Goal: Task Accomplishment & Management: Complete application form

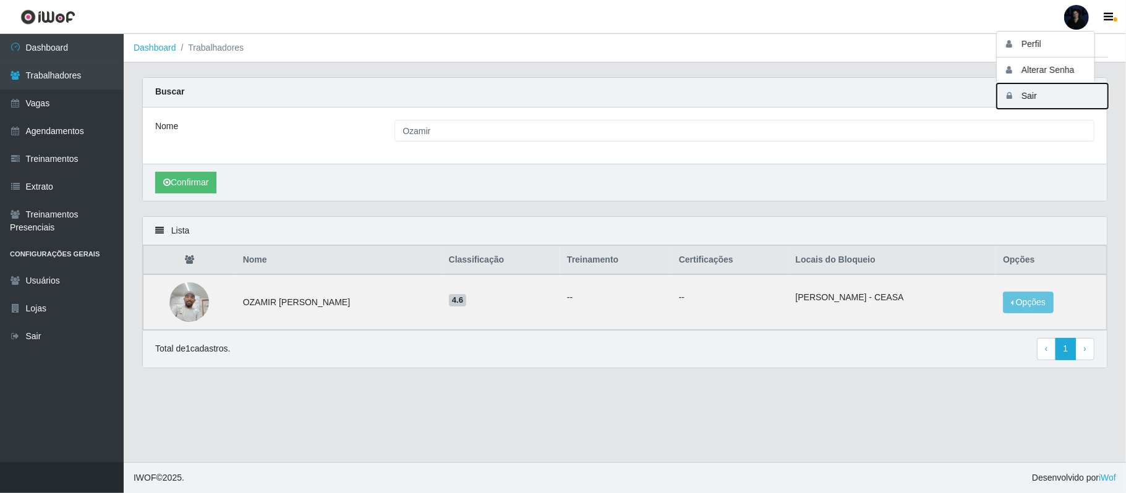
click at [1013, 98] on icon "button" at bounding box center [1009, 96] width 12 height 9
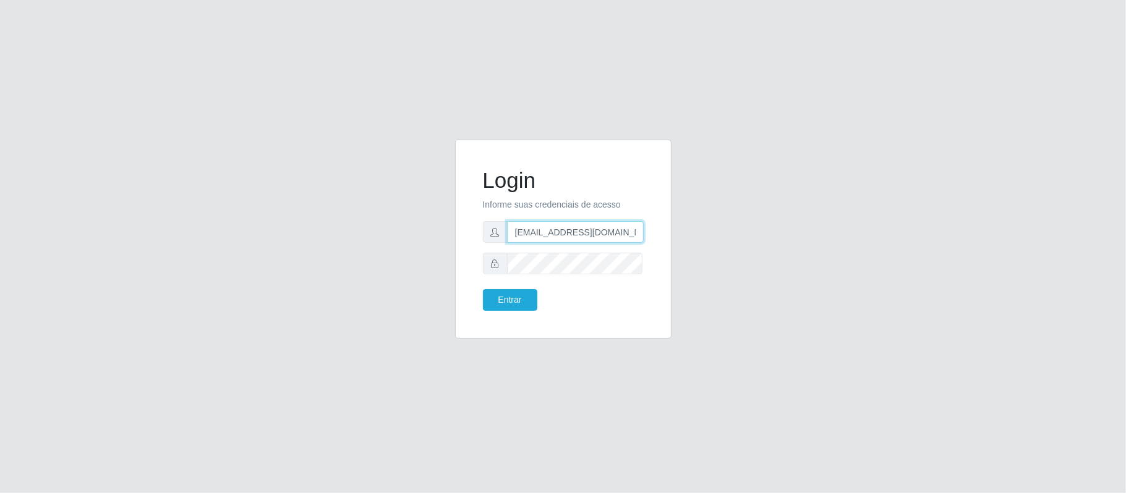
scroll to position [0, 8]
drag, startPoint x: 576, startPoint y: 233, endPoint x: 646, endPoint y: 231, distance: 69.3
click at [646, 231] on div "Login Informe suas credenciais de acesso [EMAIL_ADDRESS][DOMAIN_NAME] Entrar" at bounding box center [564, 239] width 186 height 168
type input "[EMAIL_ADDRESS][DOMAIN_NAME]"
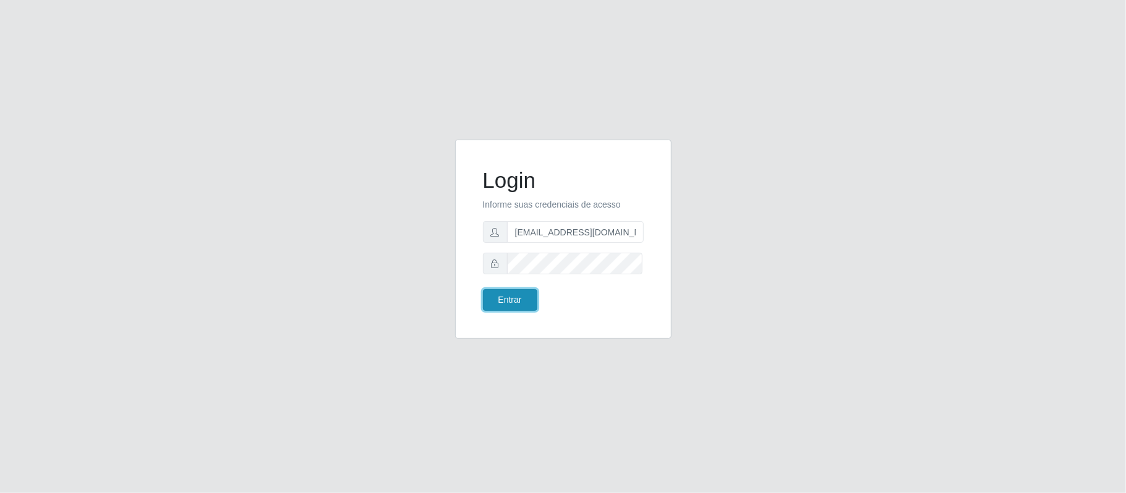
click at [513, 300] on button "Entrar" at bounding box center [510, 300] width 54 height 22
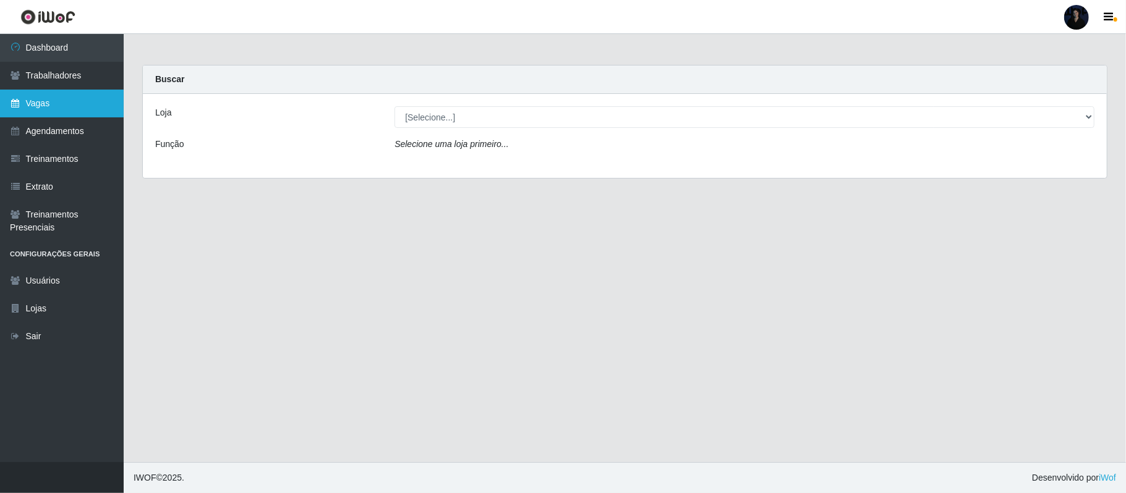
click at [53, 100] on link "Vagas" at bounding box center [62, 104] width 124 height 28
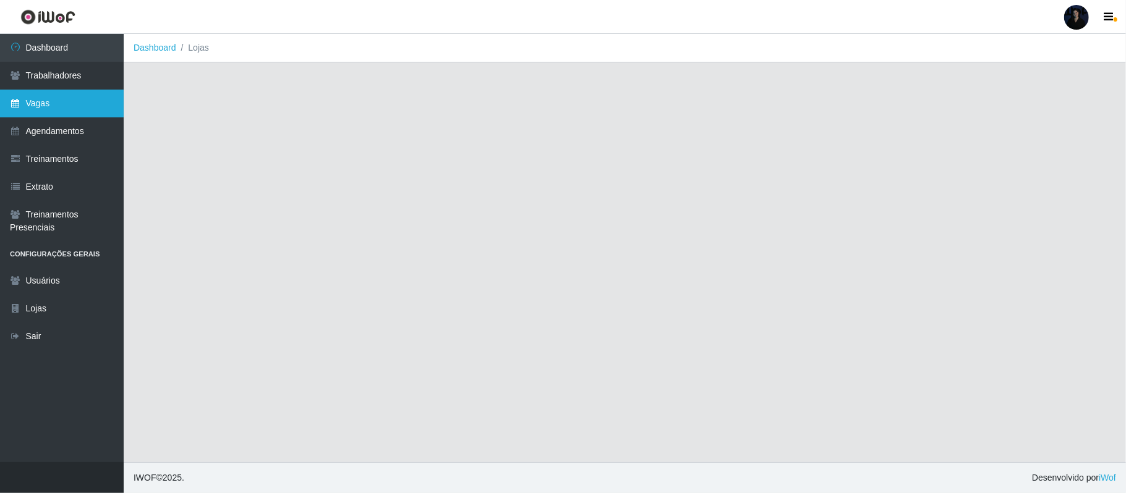
click at [93, 103] on link "Vagas" at bounding box center [62, 104] width 124 height 28
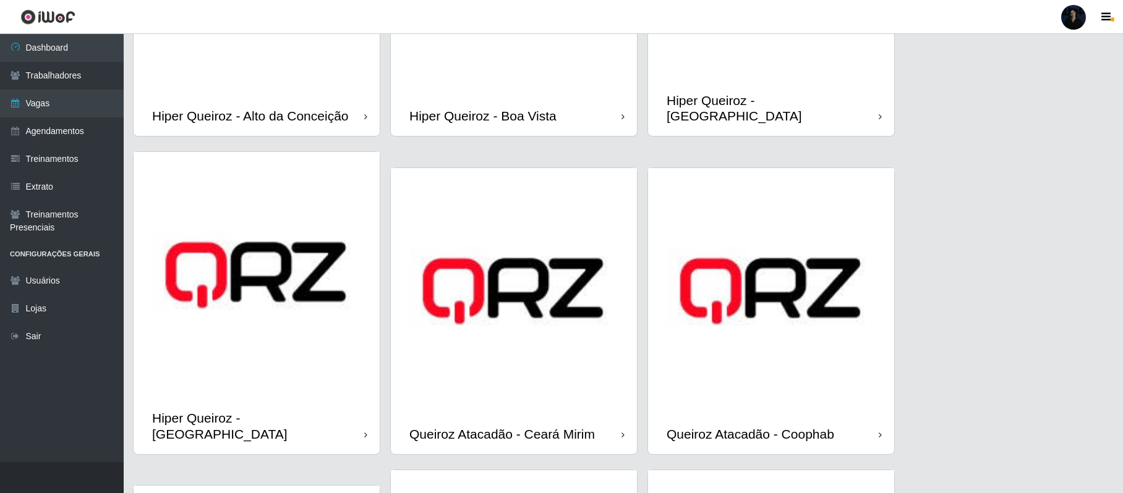
scroll to position [247, 0]
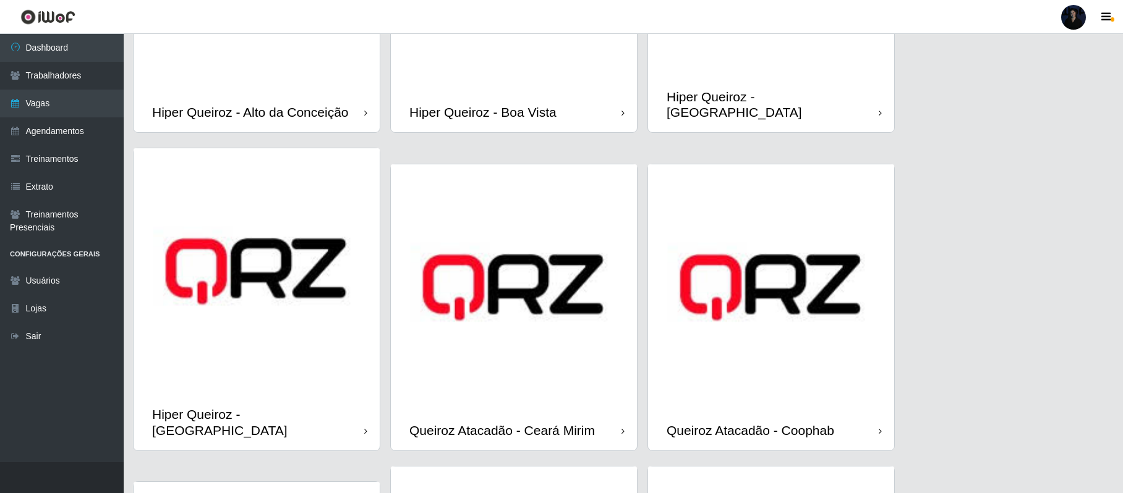
click at [839, 295] on img at bounding box center [771, 287] width 246 height 246
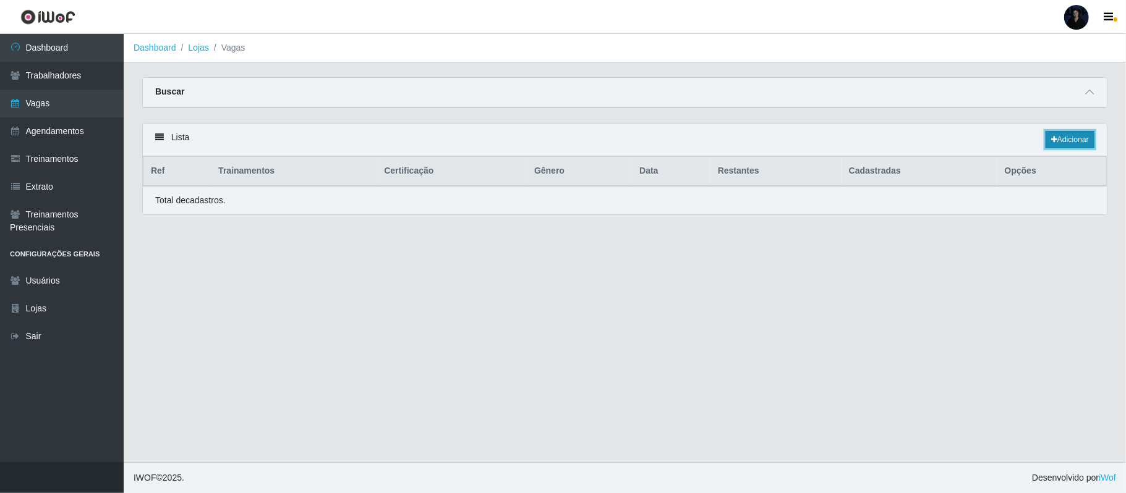
click at [1066, 144] on link "Adicionar" at bounding box center [1070, 139] width 49 height 17
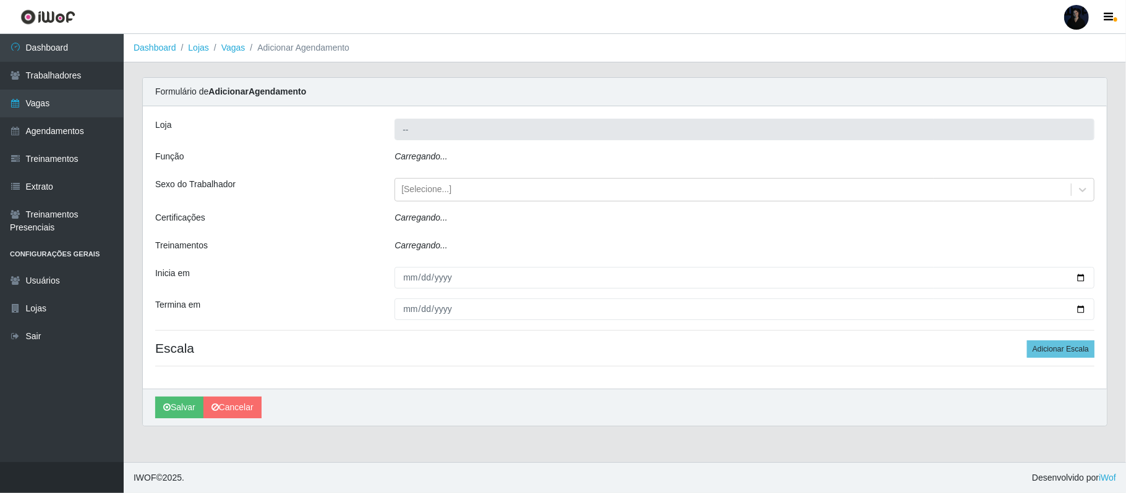
type input "Queiroz Atacadão - Coophab"
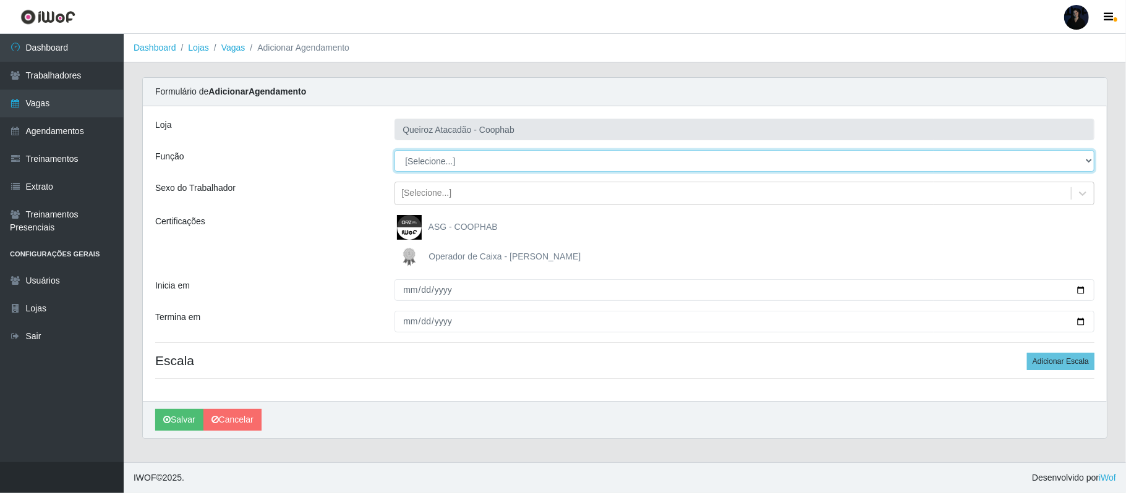
click at [440, 158] on select "[Selecione...] ASG ASG + ASG ++ Embalador Embalador + Embalador ++ Operador de …" at bounding box center [745, 161] width 700 height 22
click at [395, 151] on select "[Selecione...] ASG ASG + ASG ++ Embalador Embalador + Embalador ++ Operador de …" at bounding box center [745, 161] width 700 height 22
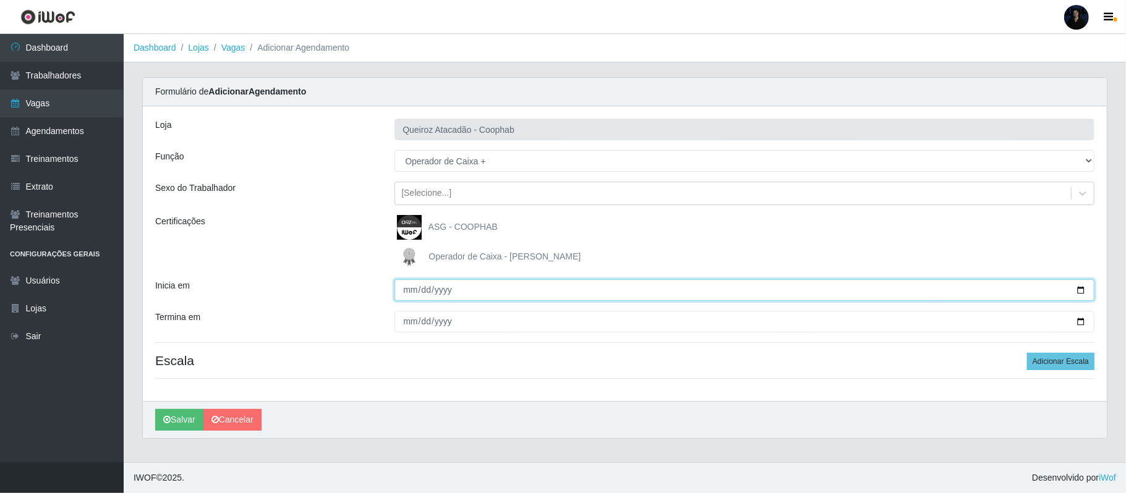
click at [1077, 297] on input "Inicia em" at bounding box center [745, 290] width 700 height 22
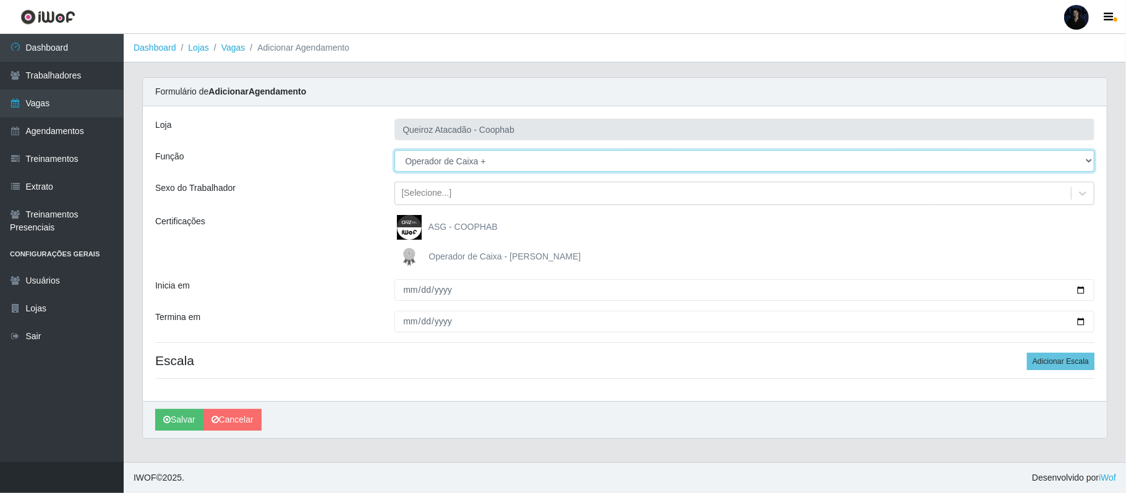
click at [475, 151] on select "[Selecione...] ASG ASG + ASG ++ Embalador Embalador + Embalador ++ Operador de …" at bounding box center [745, 161] width 700 height 22
select select "22"
click at [395, 151] on select "[Selecione...] ASG ASG + ASG ++ Embalador Embalador + Embalador ++ Operador de …" at bounding box center [745, 161] width 700 height 22
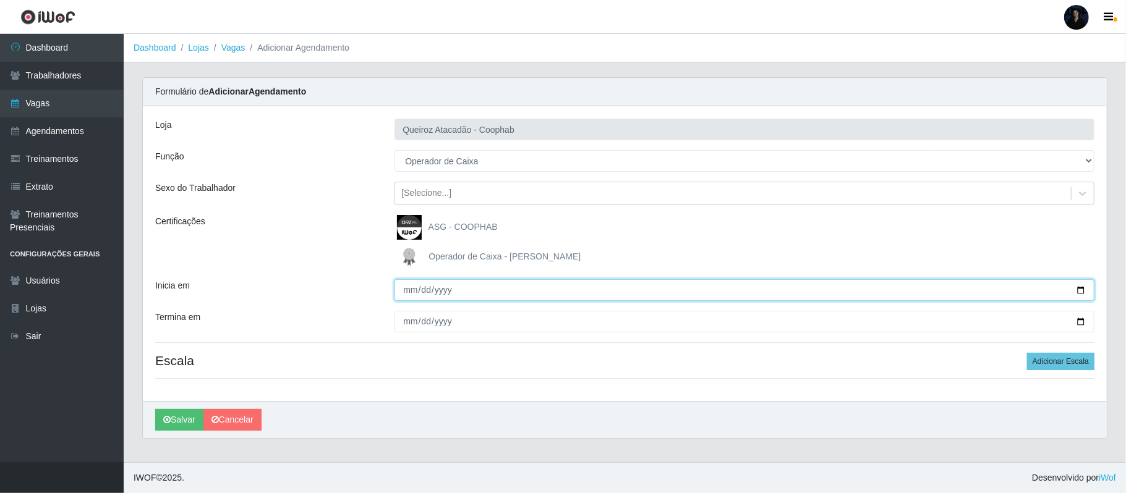
click at [1081, 288] on input "Inicia em" at bounding box center [745, 290] width 700 height 22
type input "[DATE]"
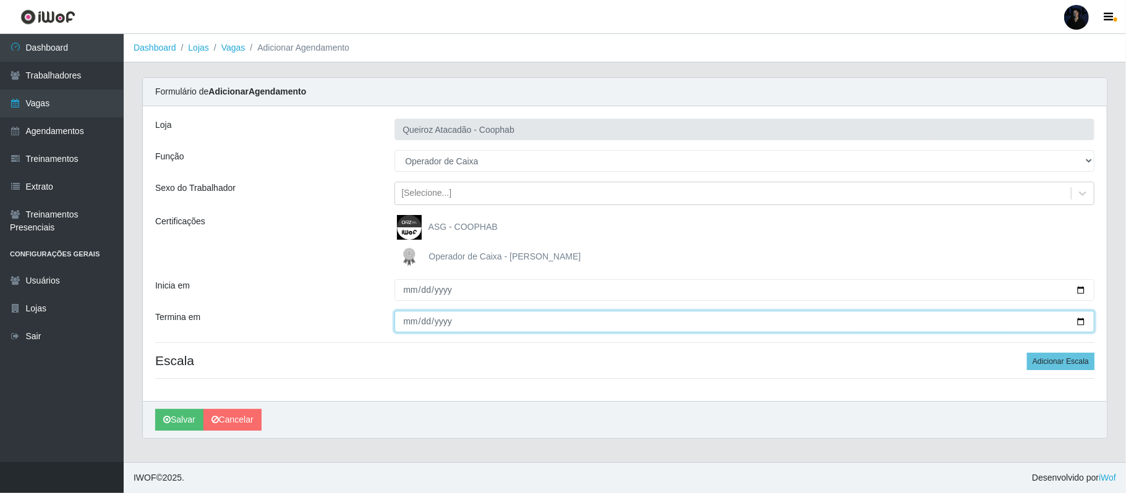
click at [1081, 325] on input "Termina em" at bounding box center [745, 322] width 700 height 22
type input "[DATE]"
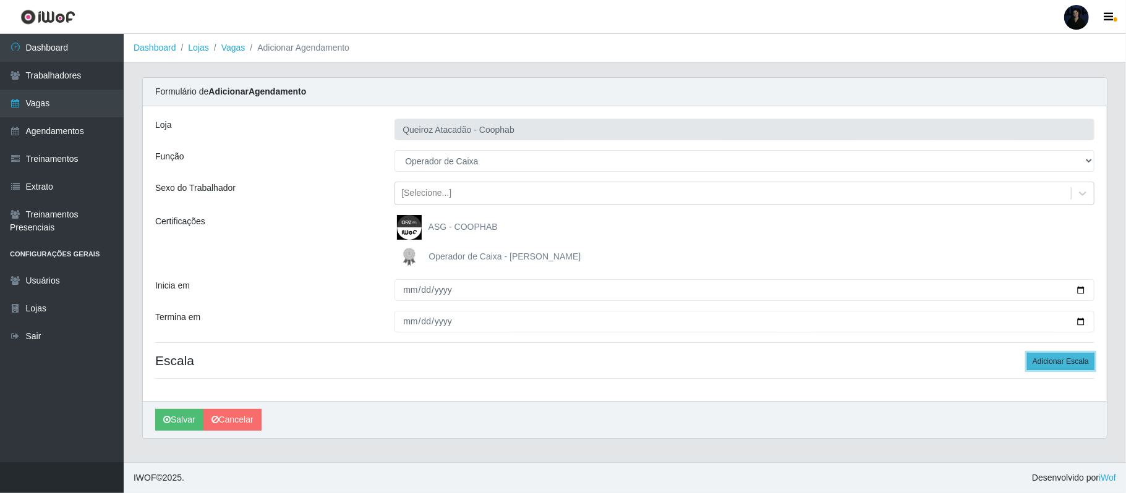
click at [1041, 364] on button "Adicionar Escala" at bounding box center [1060, 361] width 67 height 17
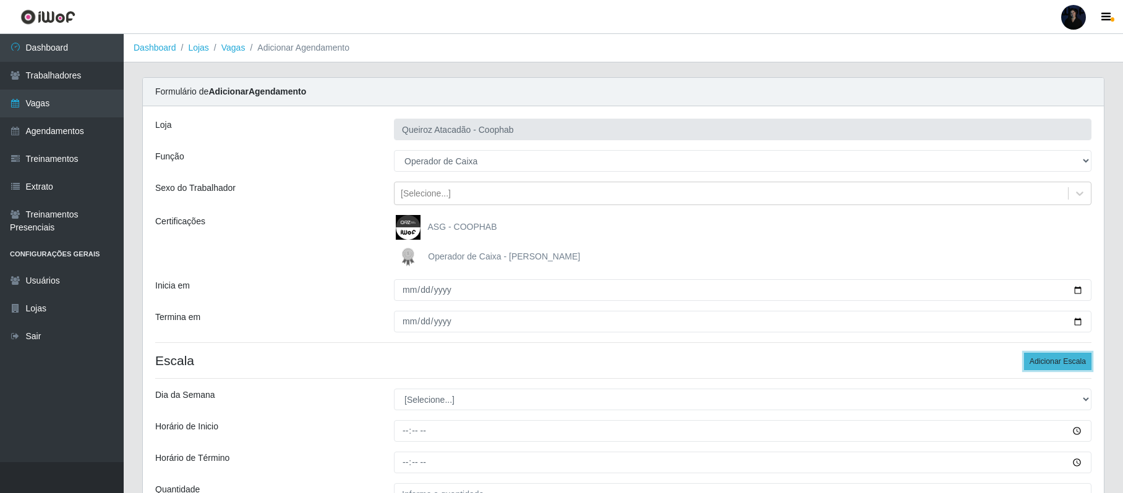
click at [1041, 364] on button "Adicionar Escala" at bounding box center [1057, 361] width 67 height 17
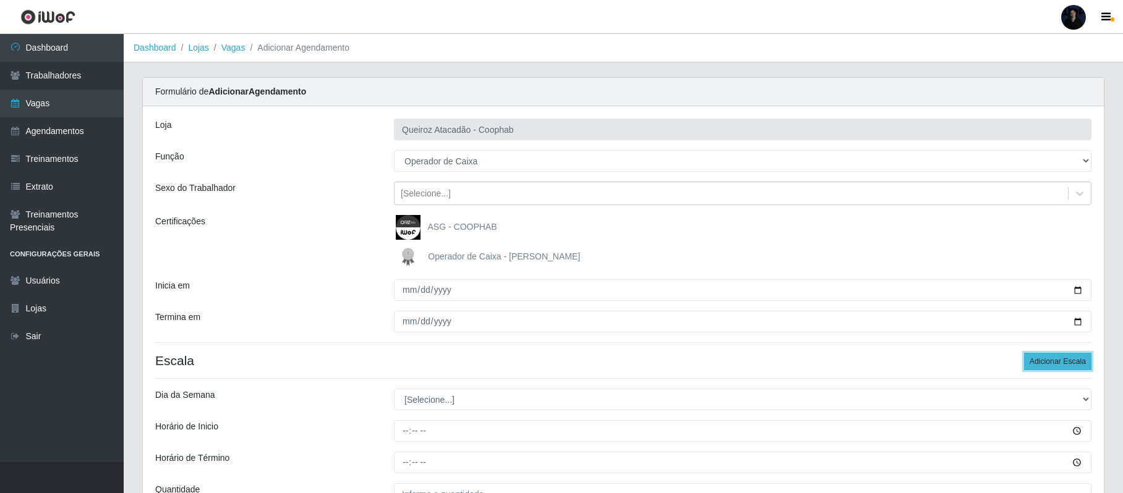
click at [1041, 364] on button "Adicionar Escala" at bounding box center [1057, 361] width 67 height 17
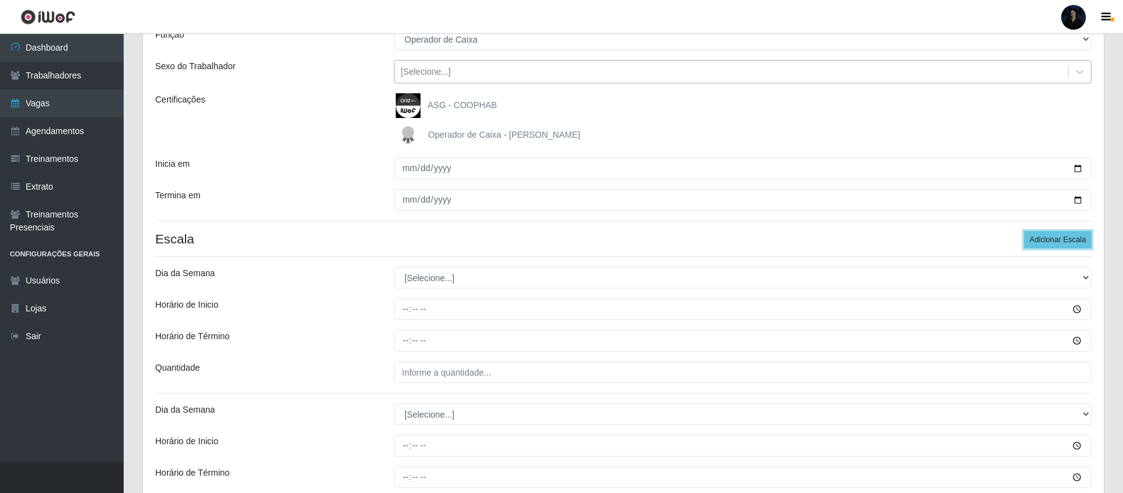
scroll to position [164, 0]
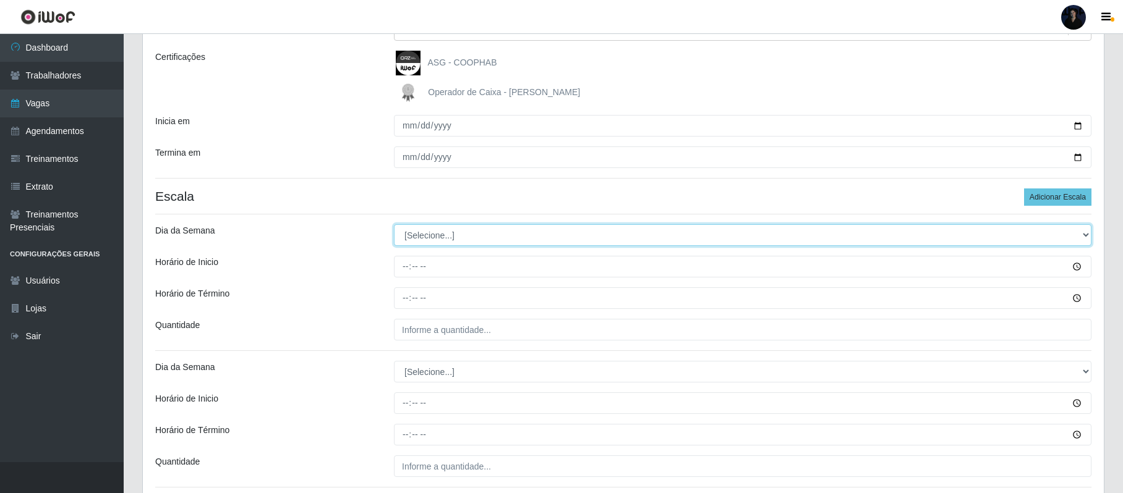
click at [409, 231] on select "[Selecione...] Segunda Terça Quarta Quinta Sexta Sábado Domingo" at bounding box center [743, 235] width 698 height 22
click at [394, 225] on select "[Selecione...] Segunda Terça Quarta Quinta Sexta Sábado Domingo" at bounding box center [743, 235] width 698 height 22
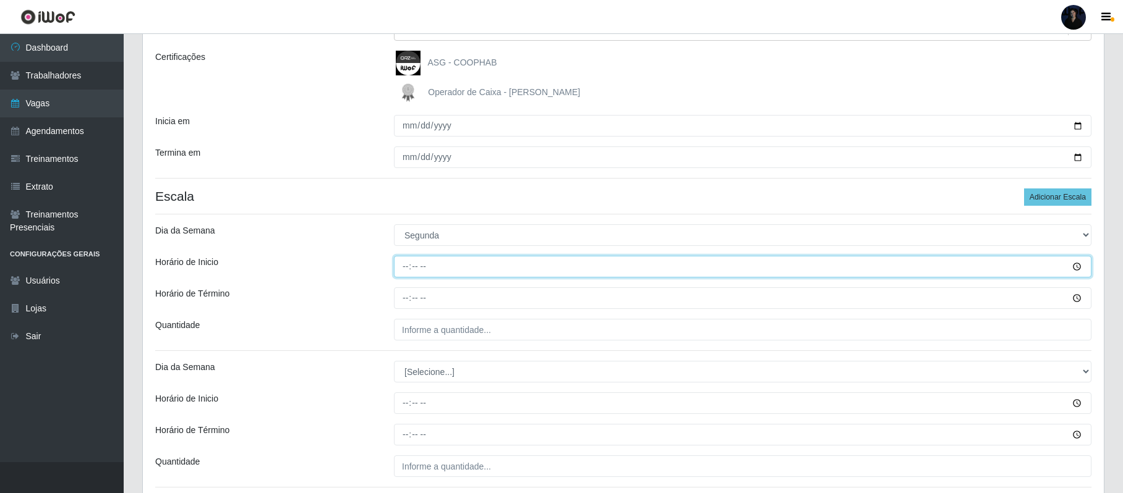
click at [406, 263] on input "Horário de Inicio" at bounding box center [743, 267] width 698 height 22
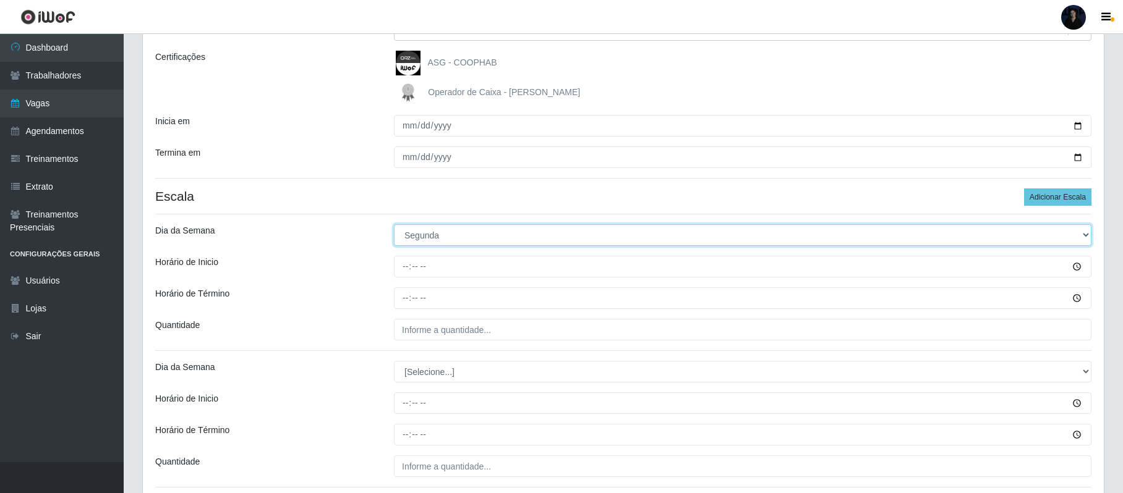
click at [411, 236] on select "[Selecione...] Segunda Terça Quarta Quinta Sexta Sábado Domingo" at bounding box center [743, 235] width 698 height 22
select select "2"
click at [394, 225] on select "[Selecione...] Segunda Terça Quarta Quinta Sexta Sábado Domingo" at bounding box center [743, 235] width 698 height 22
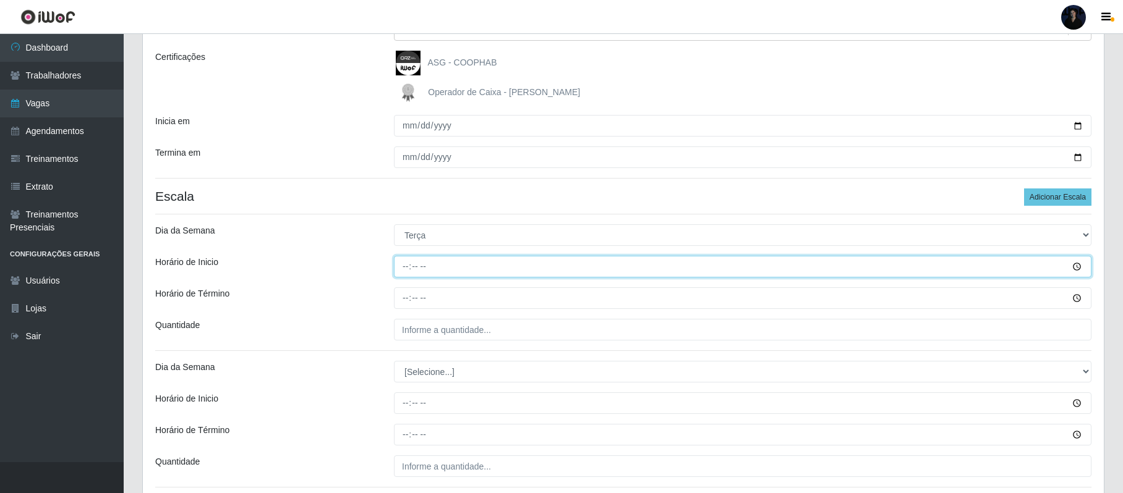
click at [399, 262] on input "Horário de Inicio" at bounding box center [743, 267] width 698 height 22
type input "11:00"
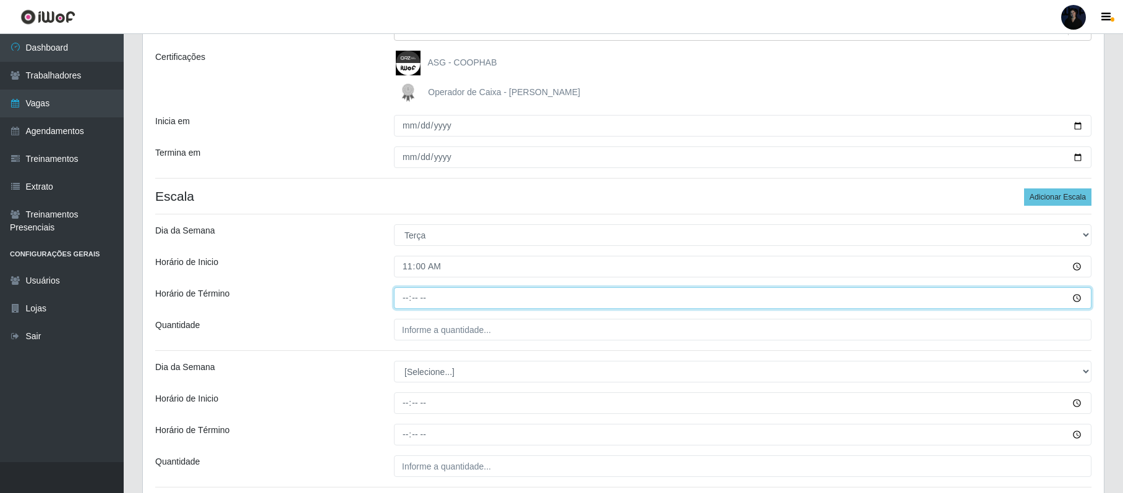
click at [404, 289] on input "Horário de Término" at bounding box center [743, 299] width 698 height 22
type input "17:00"
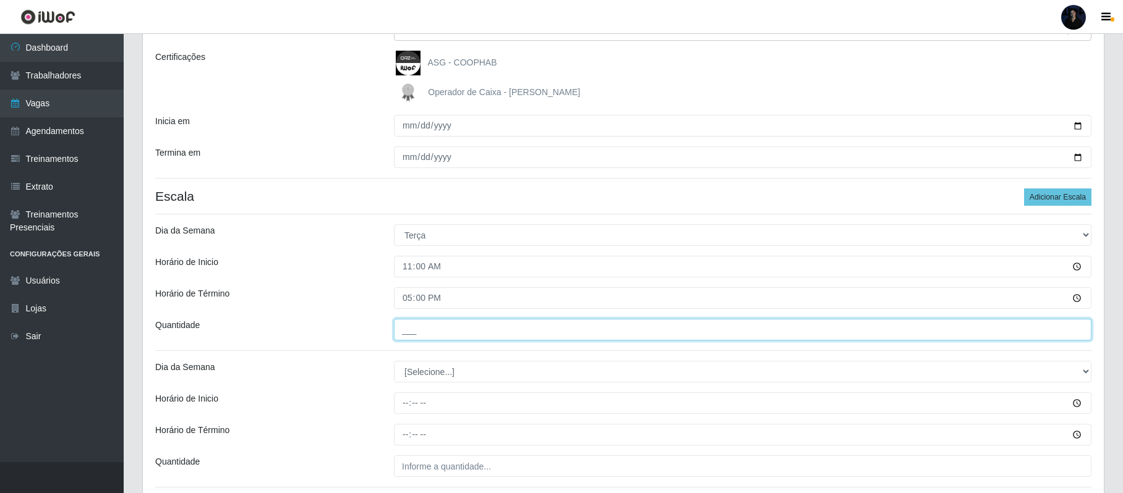
click at [406, 325] on input "___" at bounding box center [743, 330] width 698 height 22
type input "2__"
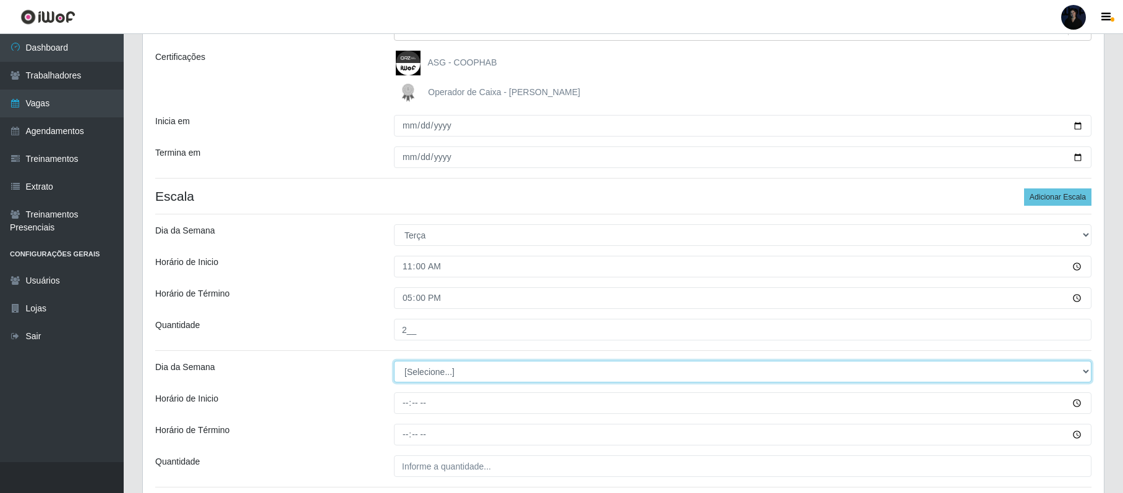
click at [411, 372] on select "[Selecione...] Segunda Terça Quarta Quinta Sexta Sábado Domingo" at bounding box center [743, 372] width 698 height 22
select select "2"
click at [394, 362] on select "[Selecione...] Segunda Terça Quarta Quinta Sexta Sábado Domingo" at bounding box center [743, 372] width 698 height 22
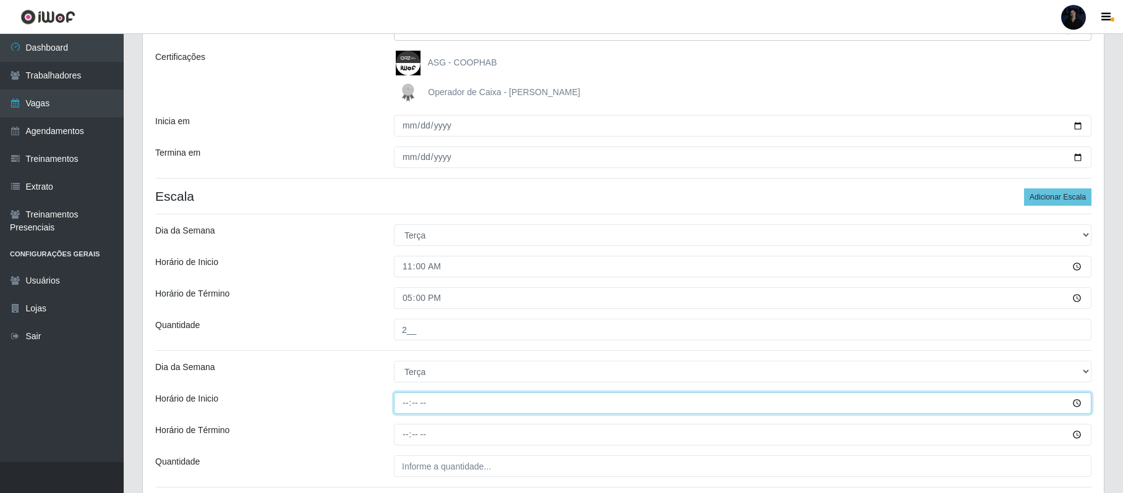
click at [404, 399] on input "Horário de Inicio" at bounding box center [743, 404] width 698 height 22
type input "16:00"
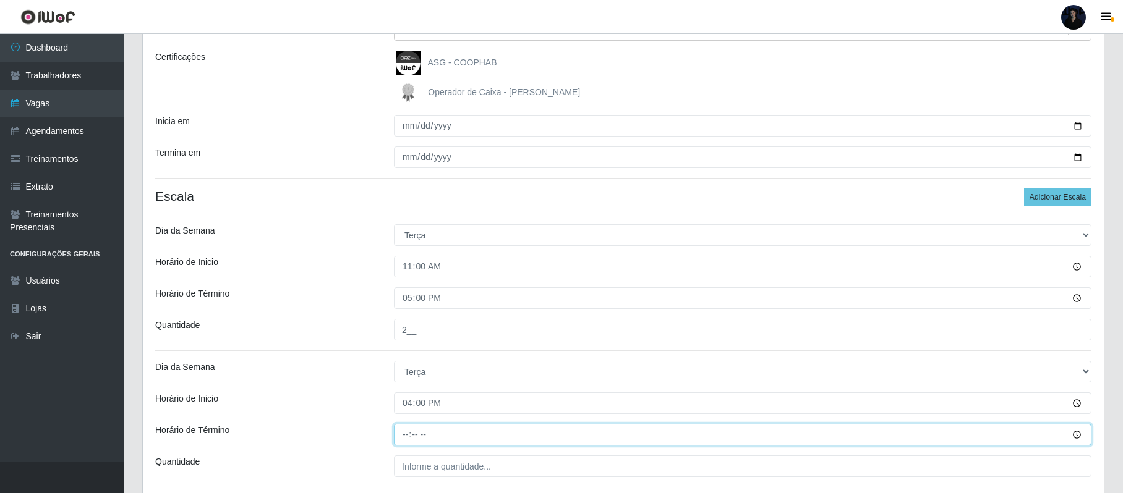
click at [403, 436] on input "Horário de Término" at bounding box center [743, 435] width 698 height 22
type input "22:00"
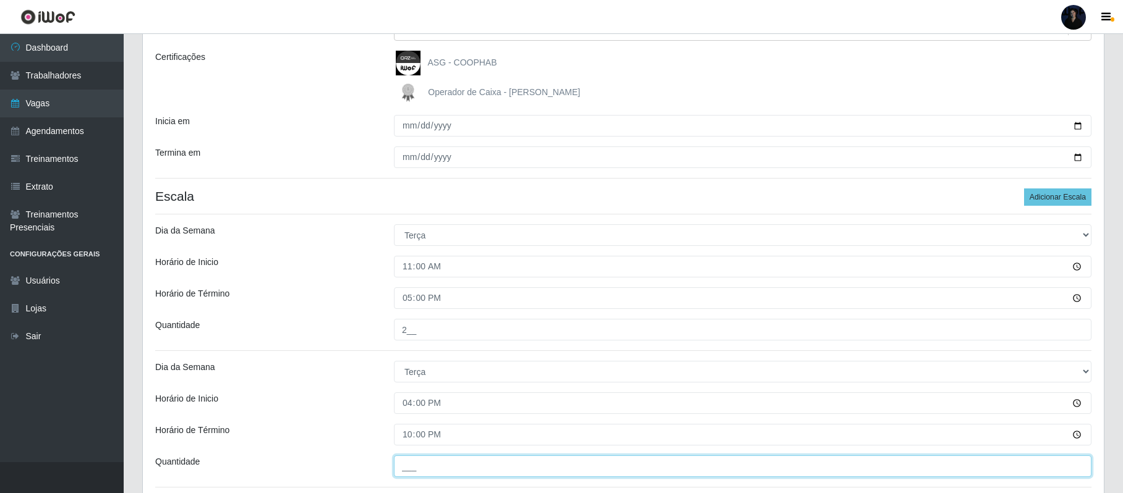
click at [401, 461] on input "___" at bounding box center [743, 467] width 698 height 22
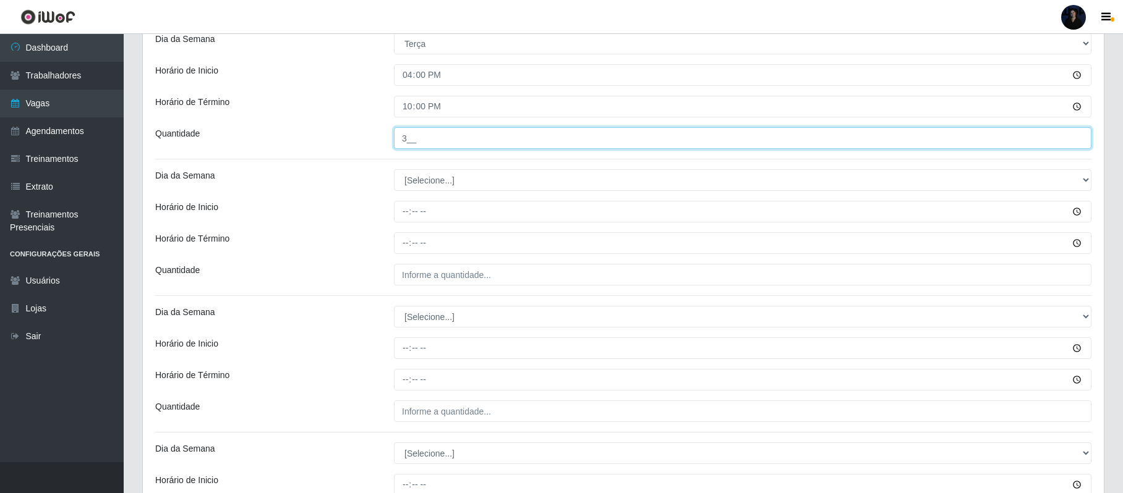
scroll to position [495, 0]
type input "3__"
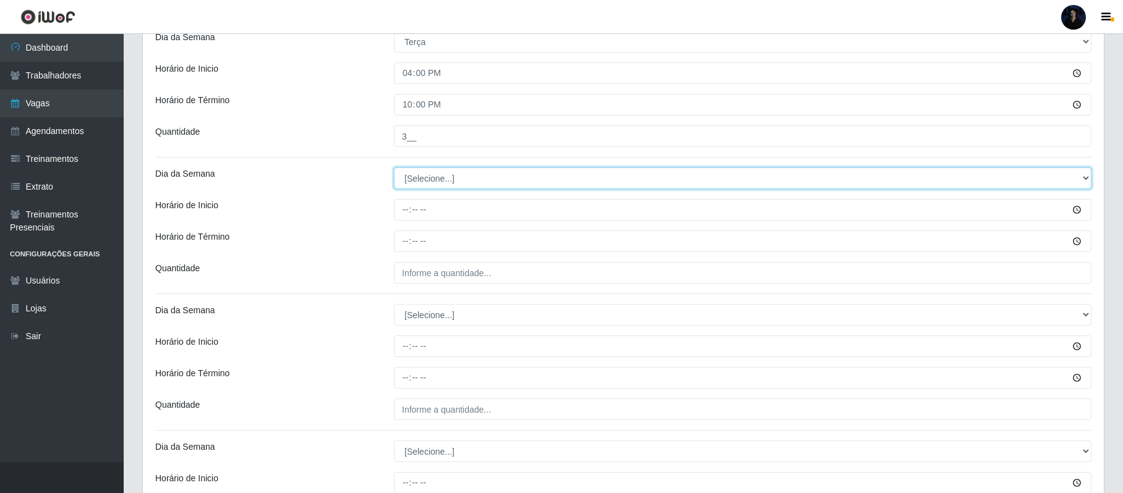
click at [432, 182] on select "[Selecione...] Segunda Terça Quarta Quinta Sexta Sábado Domingo" at bounding box center [743, 179] width 698 height 22
select select "3"
click at [394, 169] on select "[Selecione...] Segunda Terça Quarta Quinta Sexta Sábado Domingo" at bounding box center [743, 179] width 698 height 22
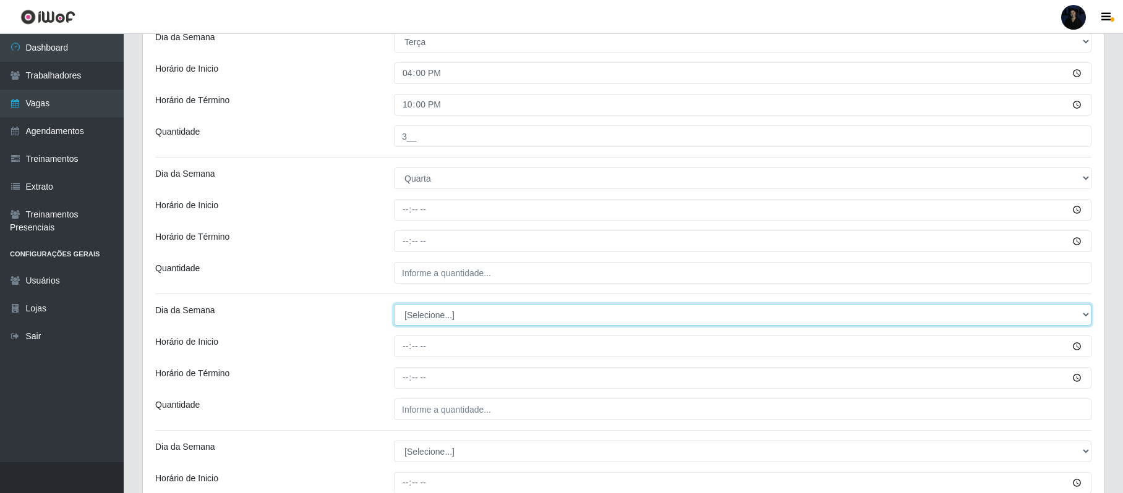
click at [413, 313] on select "[Selecione...] Segunda Terça Quarta Quinta Sexta Sábado Domingo" at bounding box center [743, 315] width 698 height 22
select select "3"
click at [394, 306] on select "[Selecione...] Segunda Terça Quarta Quinta Sexta Sábado Domingo" at bounding box center [743, 315] width 698 height 22
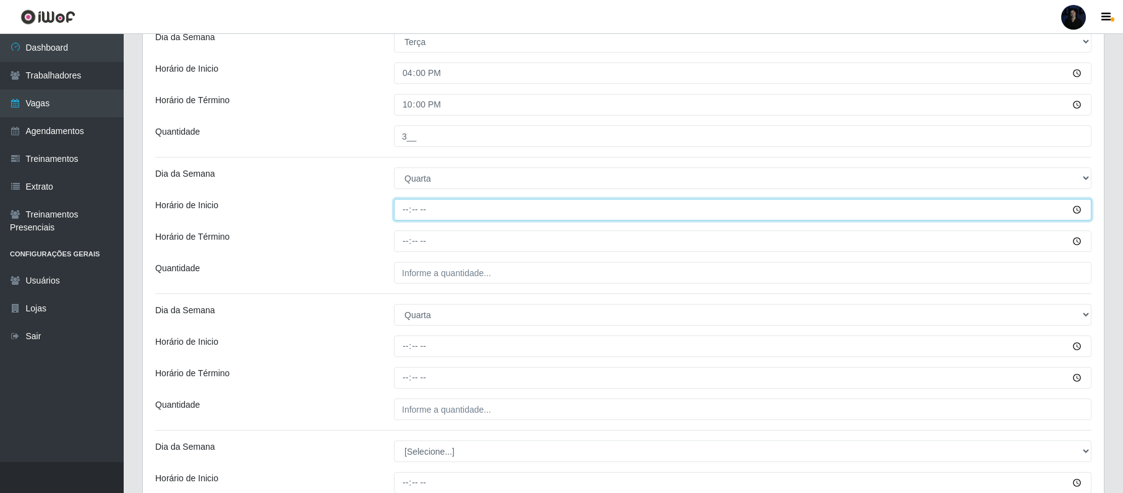
click at [401, 213] on input "Horário de Inicio" at bounding box center [743, 210] width 698 height 22
type input "11:00"
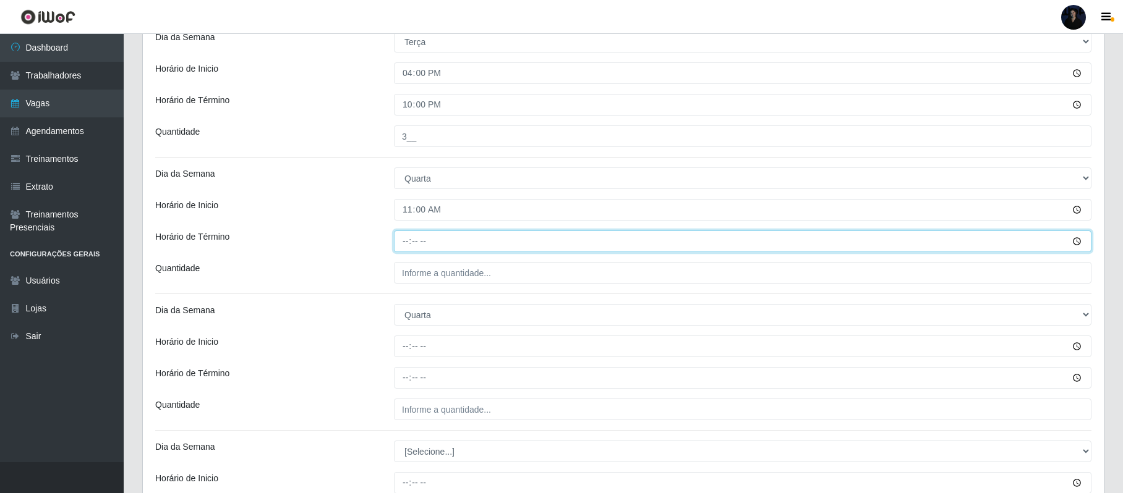
click at [401, 241] on input "Horário de Término" at bounding box center [743, 242] width 698 height 22
type input "17:00"
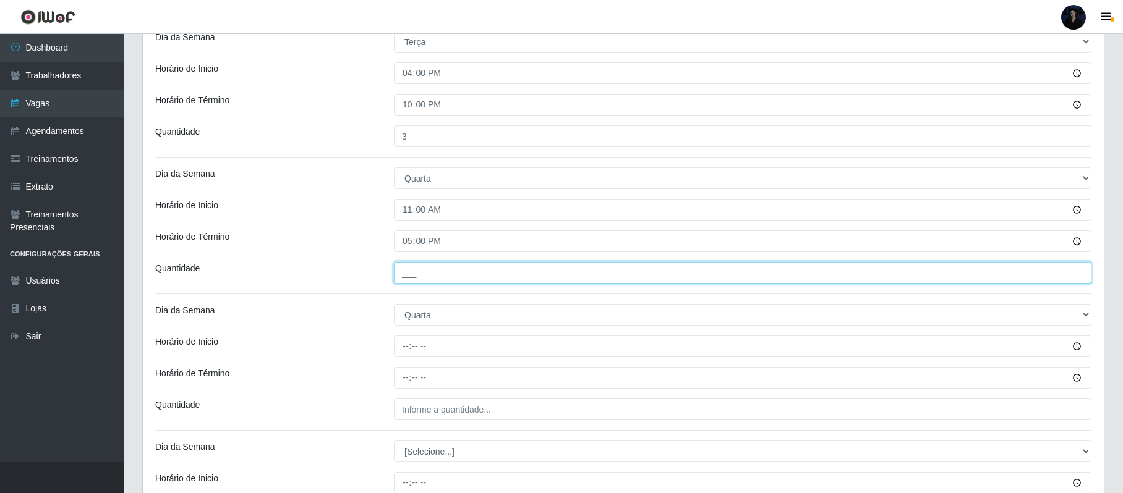
click at [399, 280] on input "___" at bounding box center [743, 273] width 698 height 22
type input "2__"
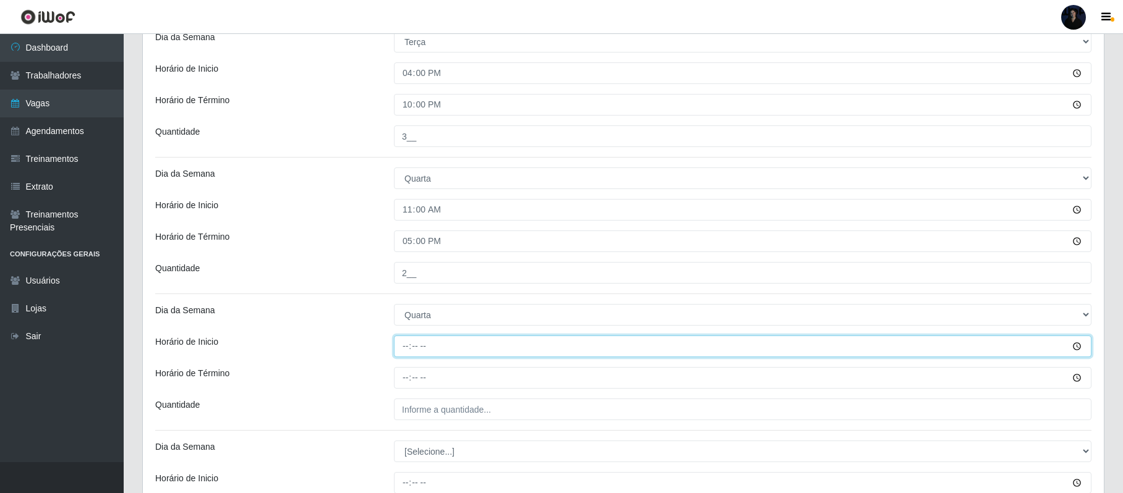
click at [403, 349] on input "Horário de Inicio" at bounding box center [743, 347] width 698 height 22
type input "16:00"
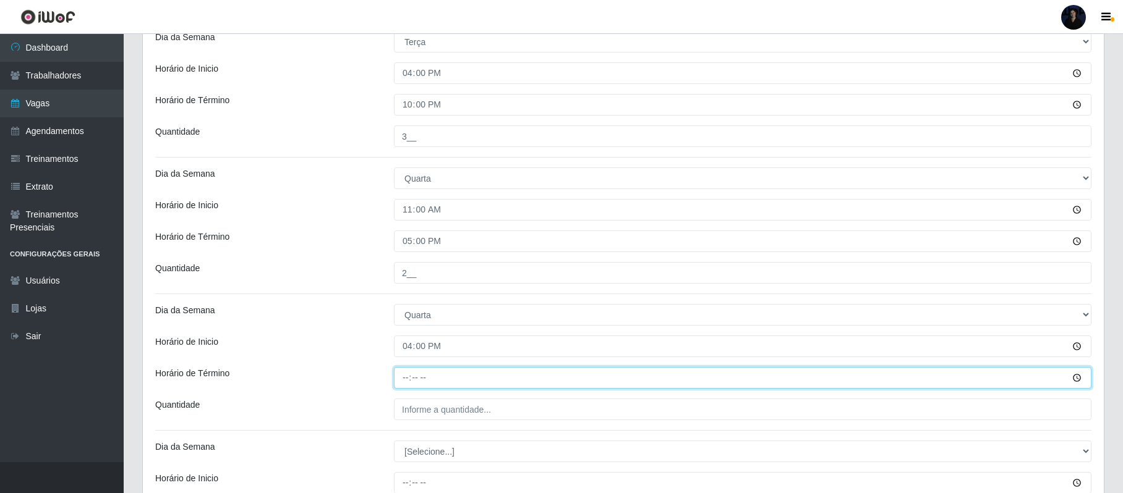
click at [403, 377] on input "Horário de Término" at bounding box center [743, 378] width 698 height 22
type input "22:00"
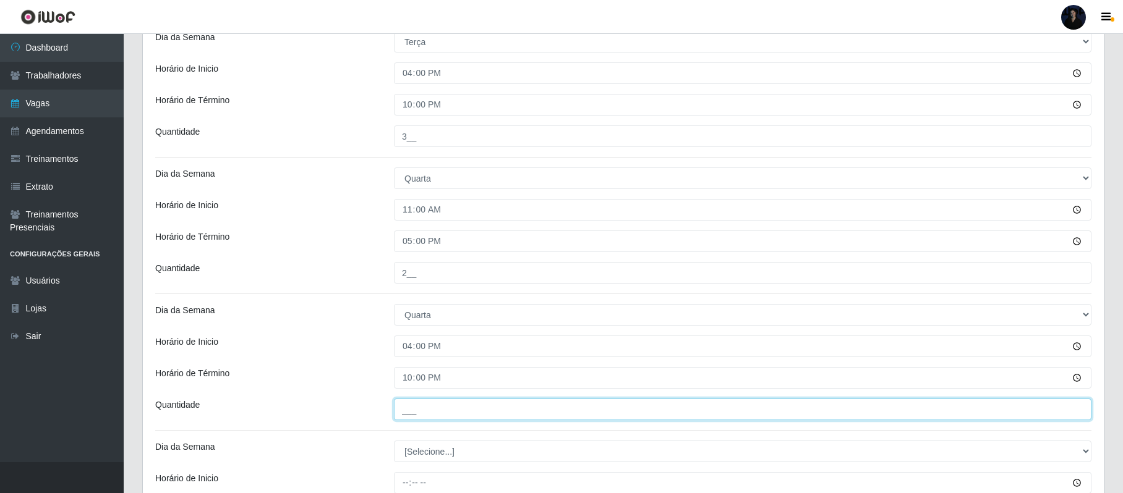
click at [406, 414] on input "___" at bounding box center [743, 410] width 698 height 22
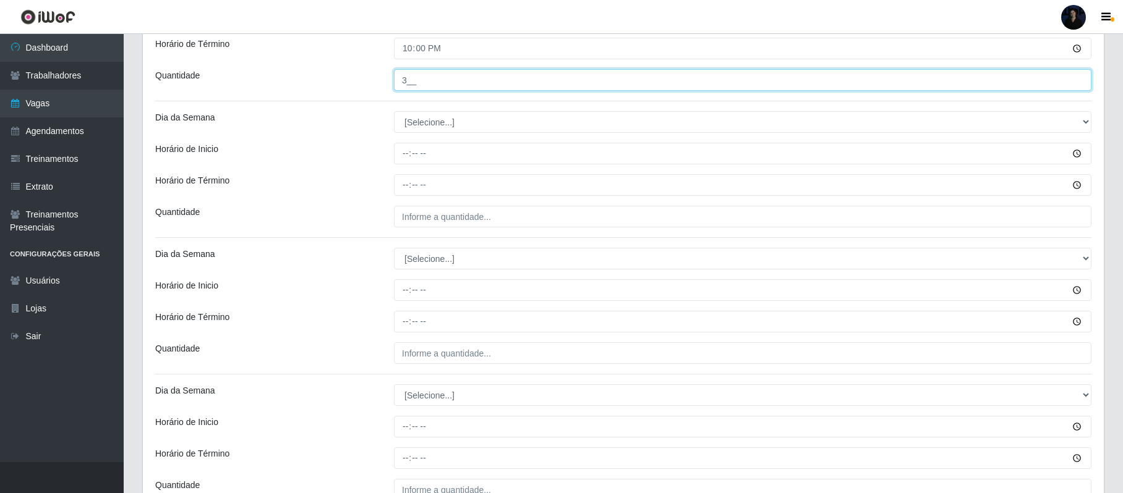
scroll to position [827, 0]
type input "3__"
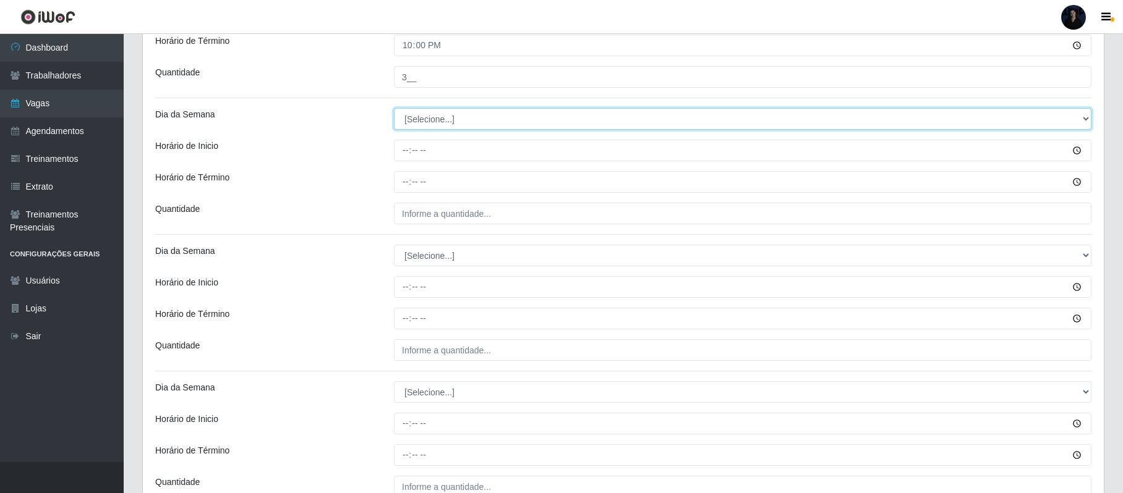
click at [491, 130] on select "[Selecione...] Segunda Terça Quarta Quinta Sexta Sábado Domingo" at bounding box center [743, 119] width 698 height 22
select select "4"
click at [394, 110] on select "[Selecione...] Segunda Terça Quarta Quinta Sexta Sábado Domingo" at bounding box center [743, 119] width 698 height 22
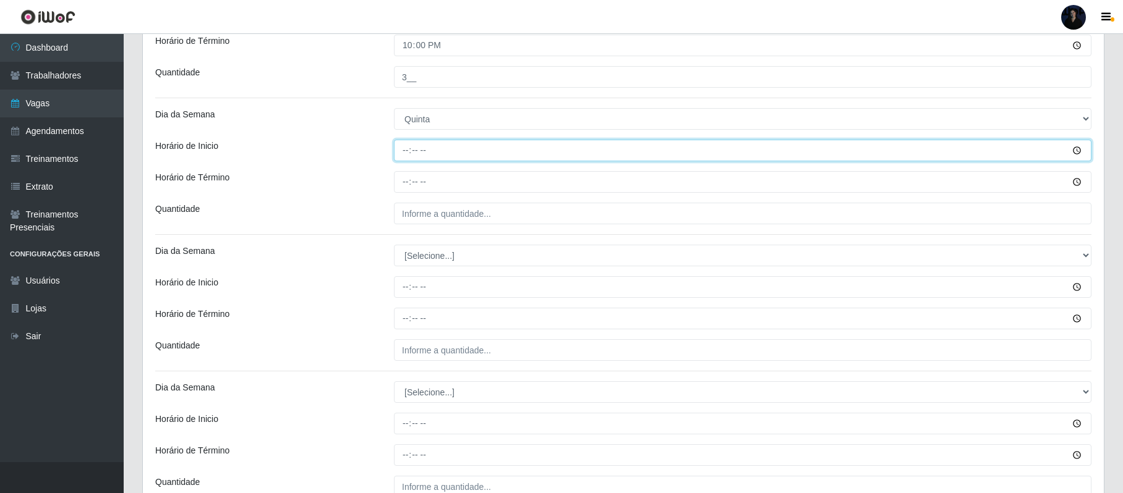
click at [406, 142] on input "Horário de Inicio" at bounding box center [743, 151] width 698 height 22
type input "11:00"
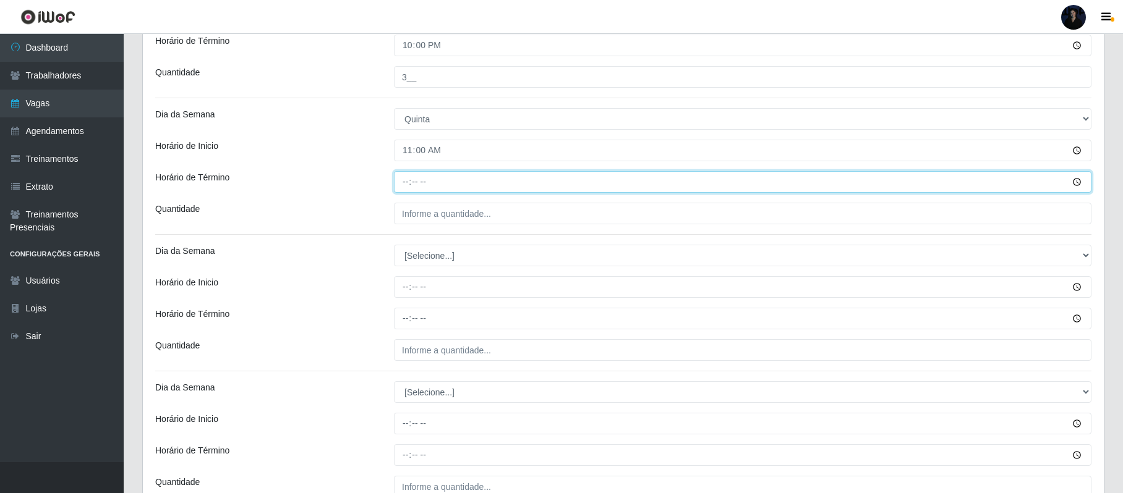
click at [401, 179] on input "Horário de Término" at bounding box center [743, 182] width 698 height 22
type input "17:00"
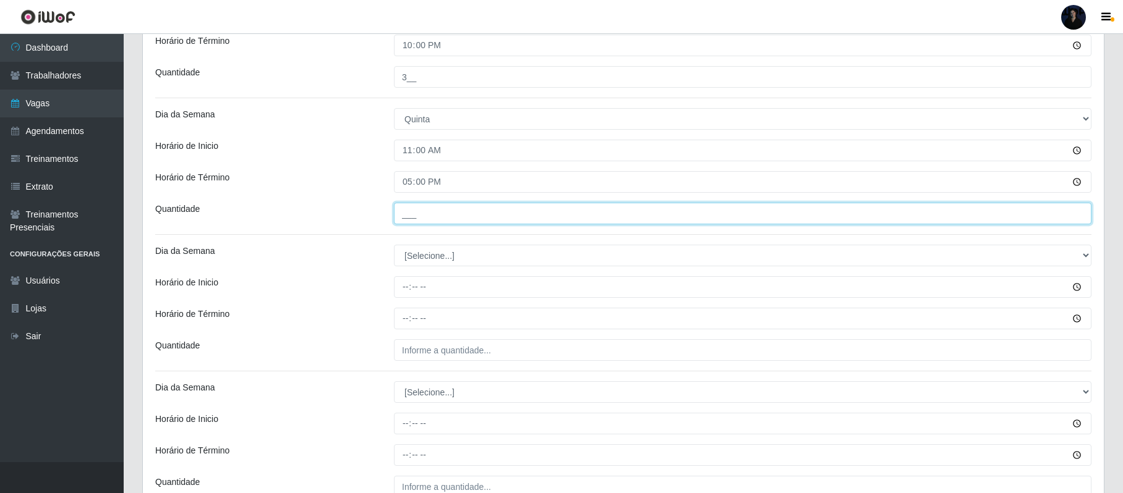
click at [404, 216] on input "___" at bounding box center [743, 214] width 698 height 22
type input "2__"
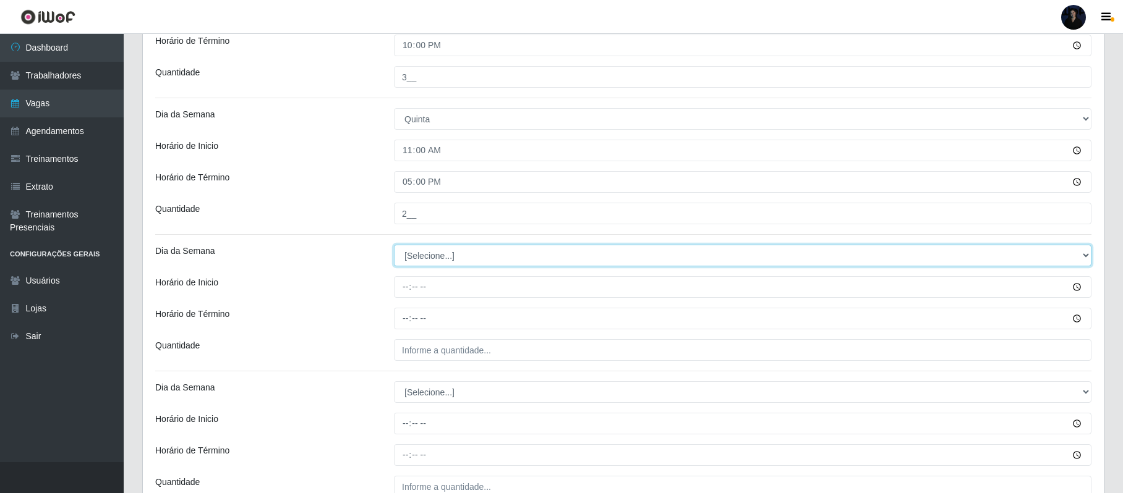
click at [404, 261] on select "[Selecione...] Segunda Terça Quarta Quinta Sexta Sábado Domingo" at bounding box center [743, 256] width 698 height 22
select select "4"
click at [394, 247] on select "[Selecione...] Segunda Terça Quarta Quinta Sexta Sábado Domingo" at bounding box center [743, 256] width 698 height 22
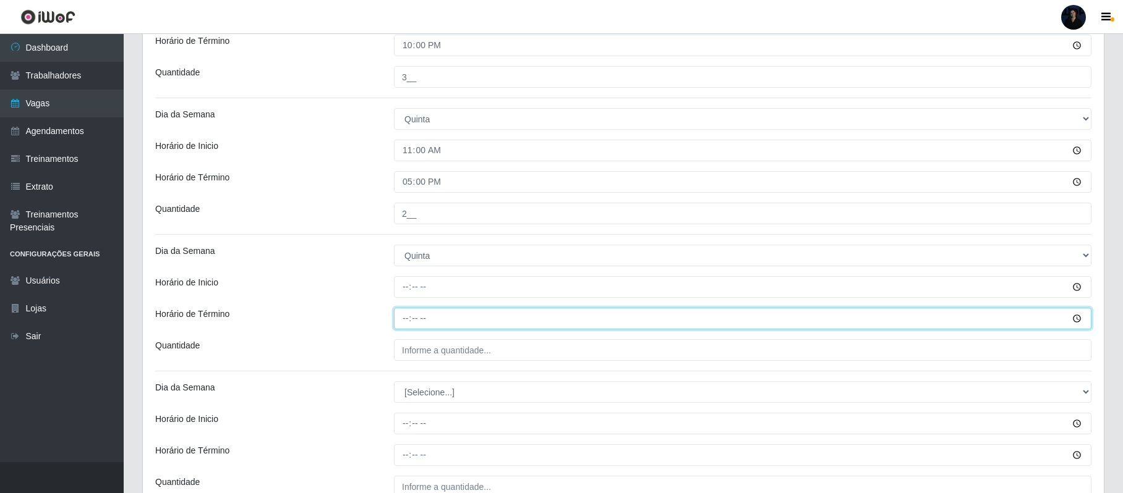
click at [403, 322] on input "Horário de Término" at bounding box center [743, 319] width 698 height 22
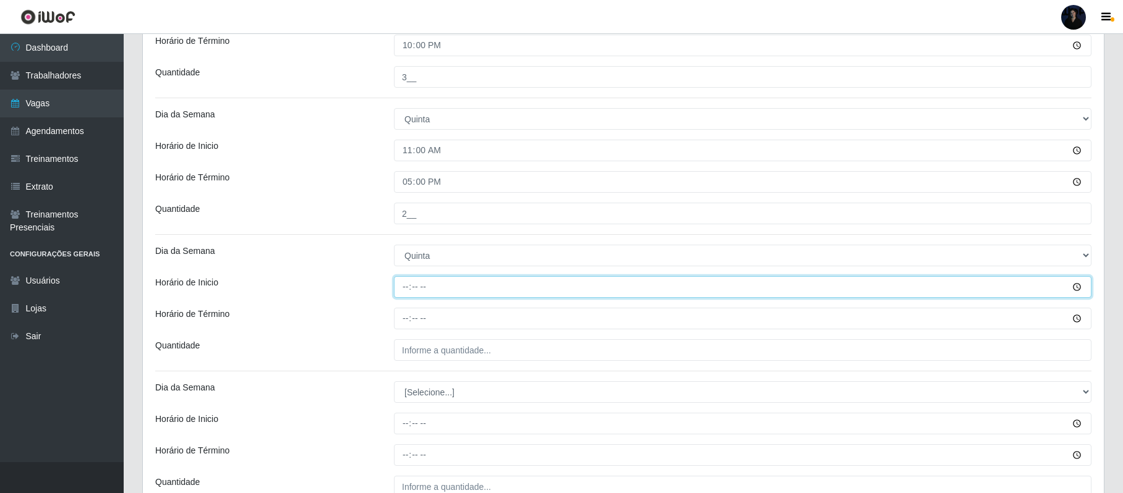
click at [404, 288] on input "Horário de Inicio" at bounding box center [743, 287] width 698 height 22
type input "16:00"
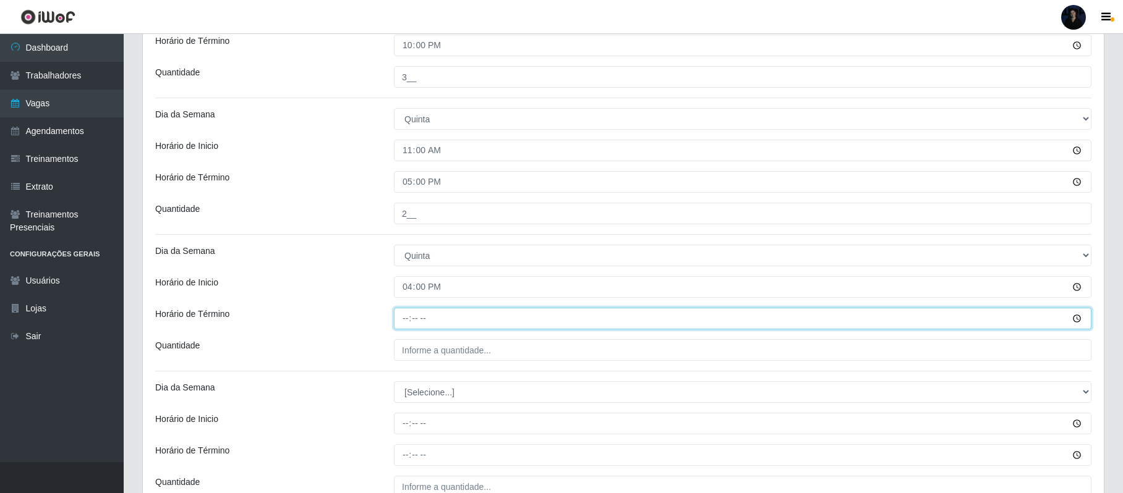
click at [403, 315] on input "Horário de Término" at bounding box center [743, 319] width 698 height 22
type input "22:00"
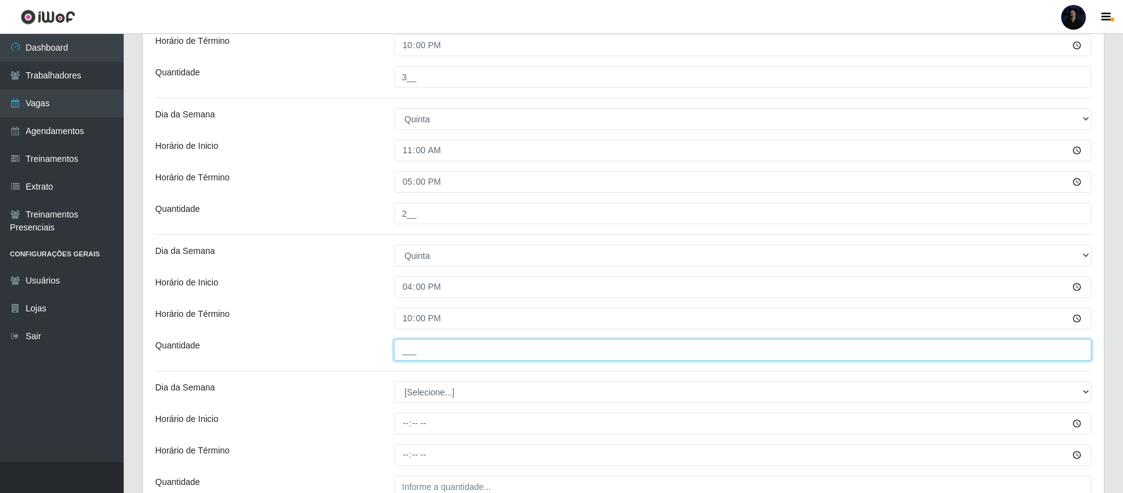
click at [403, 355] on input "___" at bounding box center [743, 350] width 698 height 22
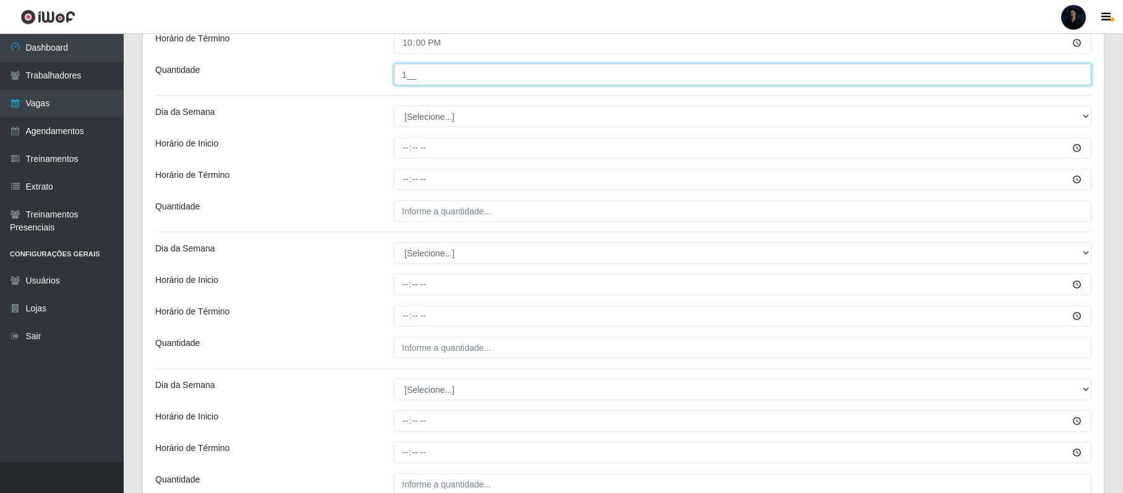
scroll to position [1111, 0]
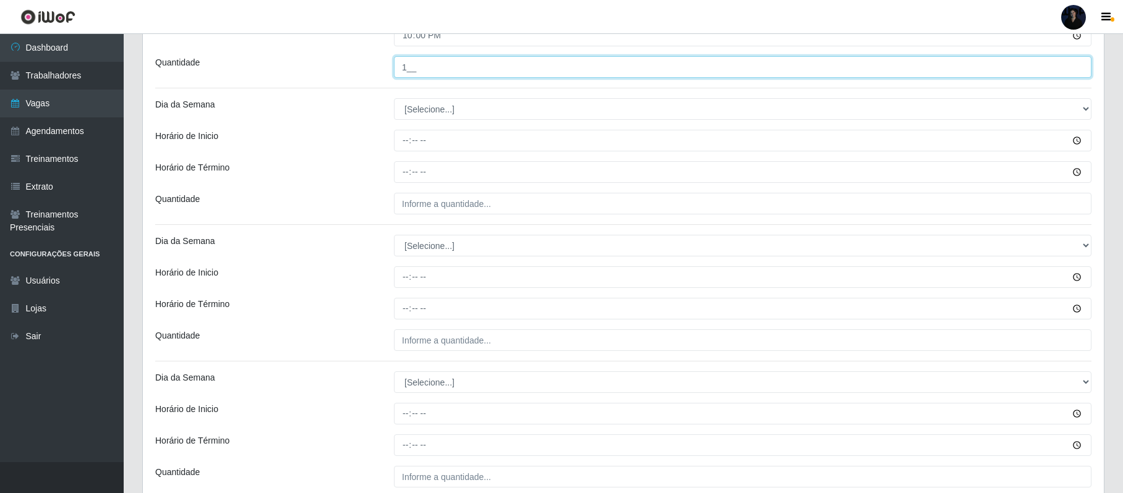
type input "1__"
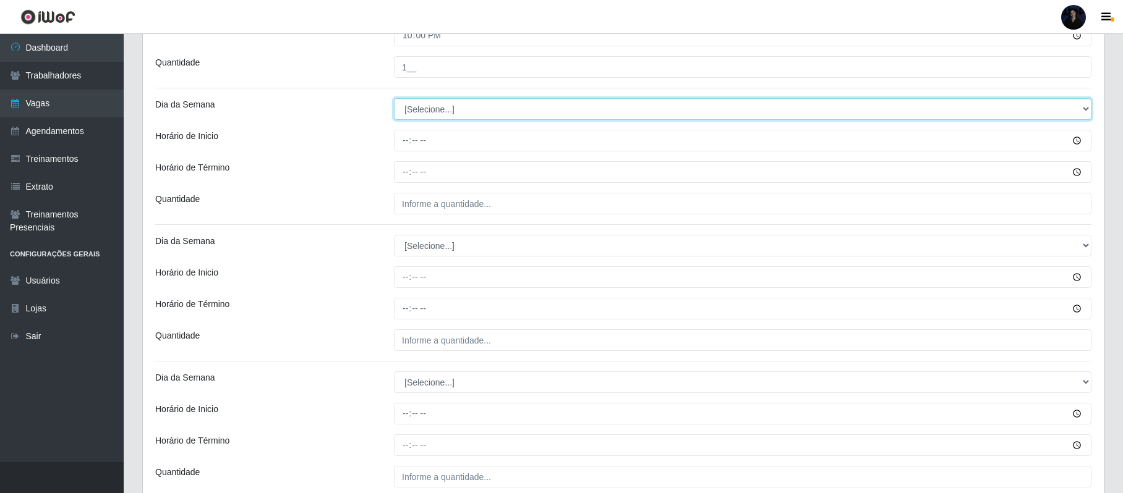
click at [428, 120] on select "[Selecione...] Segunda Terça Quarta Quinta Sexta Sábado Domingo" at bounding box center [743, 109] width 698 height 22
select select "5"
click at [394, 101] on select "[Selecione...] Segunda Terça Quarta Quinta Sexta Sábado Domingo" at bounding box center [743, 109] width 698 height 22
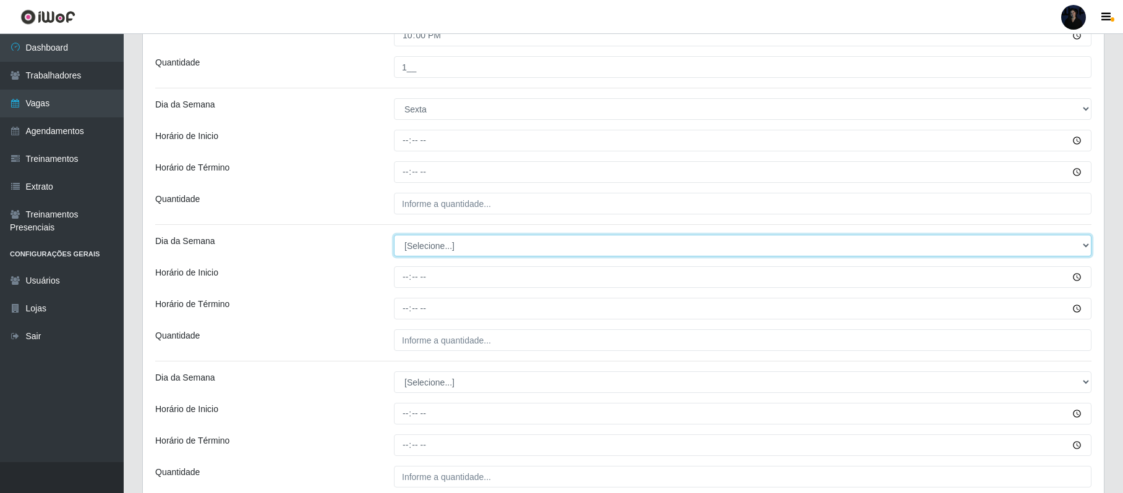
drag, startPoint x: 414, startPoint y: 246, endPoint x: 417, endPoint y: 253, distance: 7.2
click at [416, 246] on select "[Selecione...] Segunda Terça Quarta Quinta Sexta Sábado Domingo" at bounding box center [743, 246] width 698 height 22
select select "5"
click at [394, 237] on select "[Selecione...] Segunda Terça Quarta Quinta Sexta Sábado Domingo" at bounding box center [743, 246] width 698 height 22
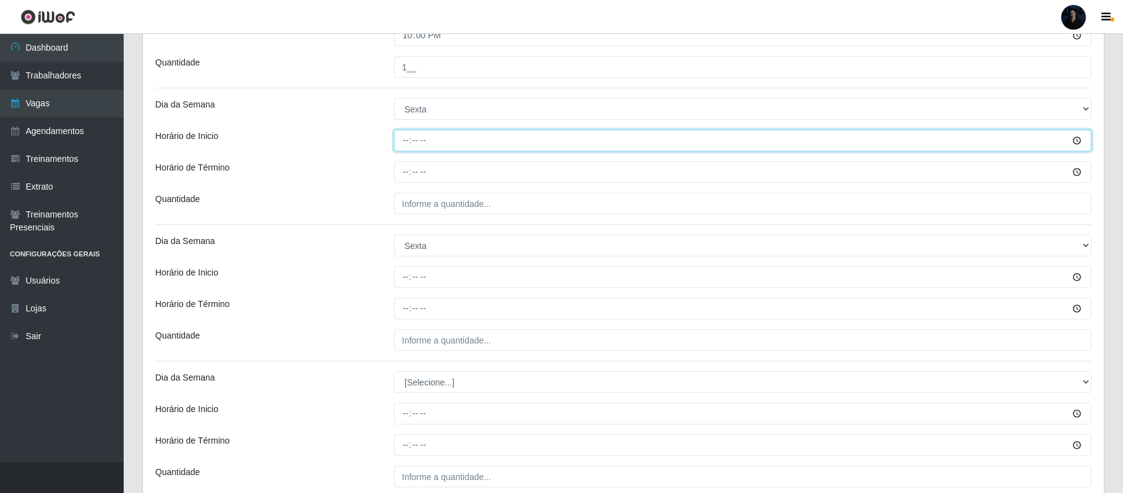
click at [399, 146] on input "Horário de Inicio" at bounding box center [743, 141] width 698 height 22
type input "11:00"
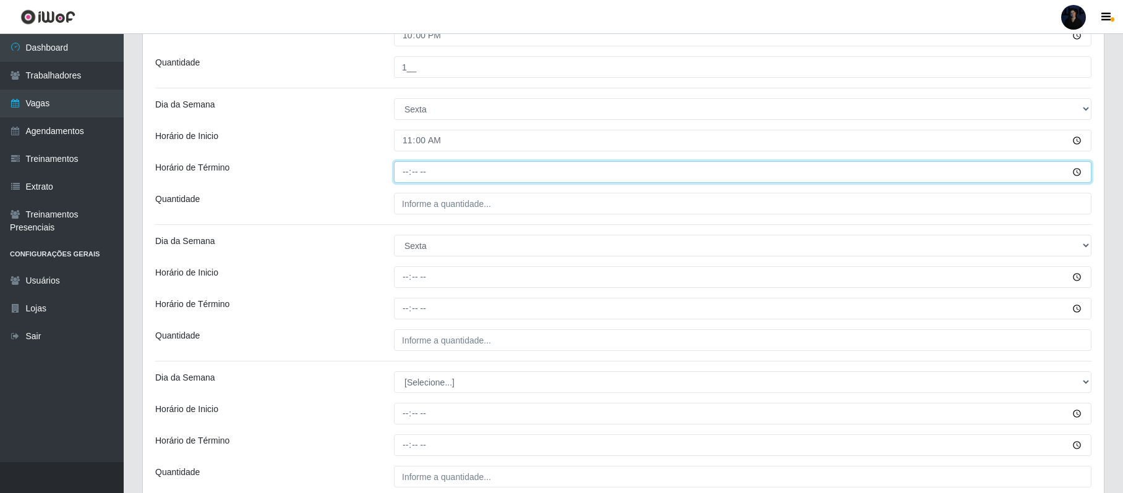
click at [404, 173] on input "Horário de Término" at bounding box center [743, 172] width 698 height 22
type input "17:00"
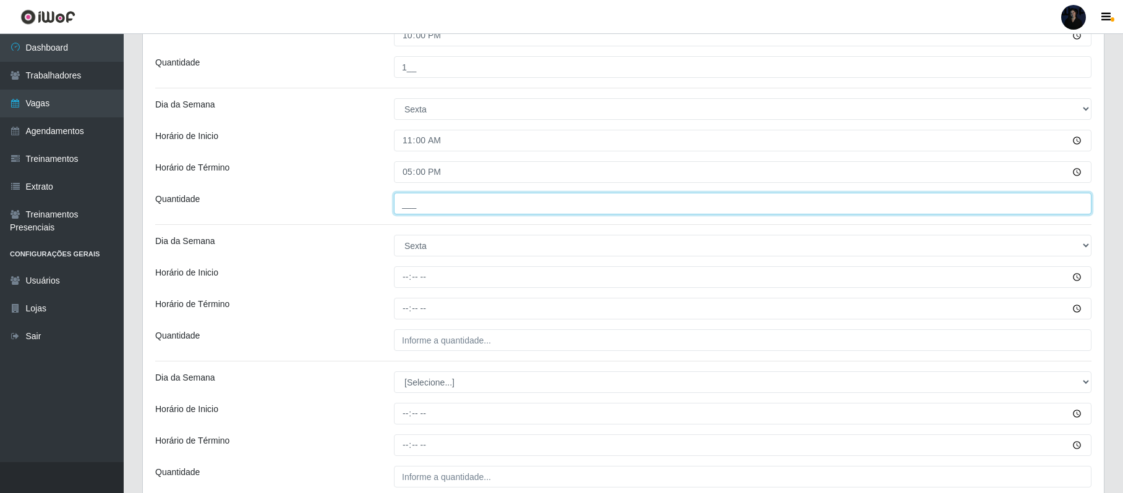
click at [406, 213] on input "___" at bounding box center [743, 204] width 698 height 22
type input "2__"
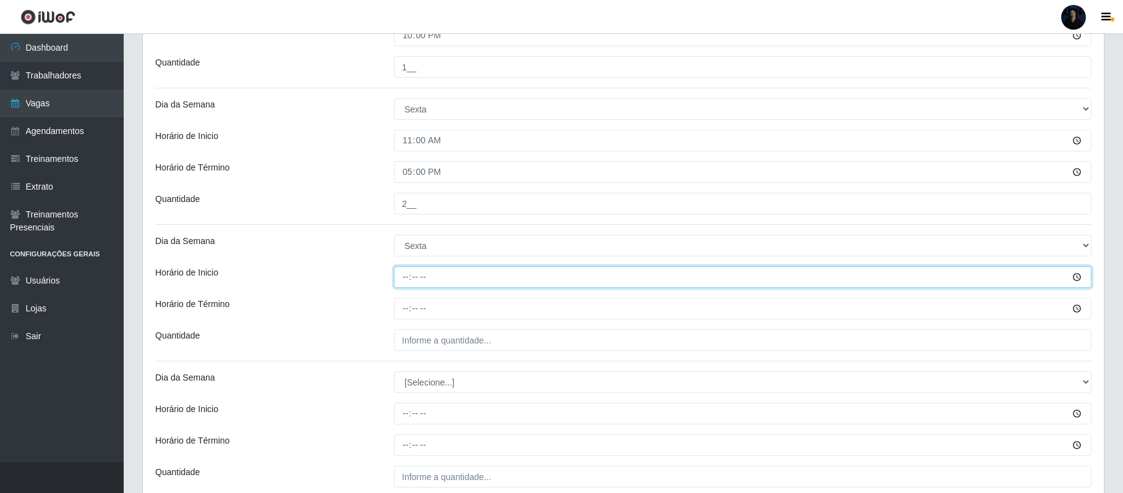
click at [409, 278] on input "Horário de Inicio" at bounding box center [743, 278] width 698 height 22
type input "16:00"
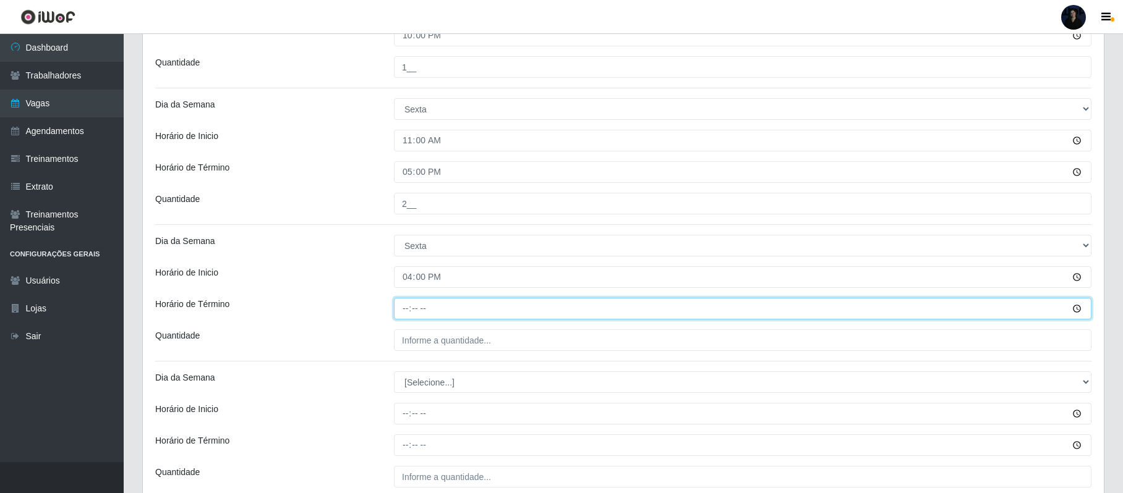
click at [403, 308] on input "Horário de Término" at bounding box center [743, 309] width 698 height 22
type input "22:00"
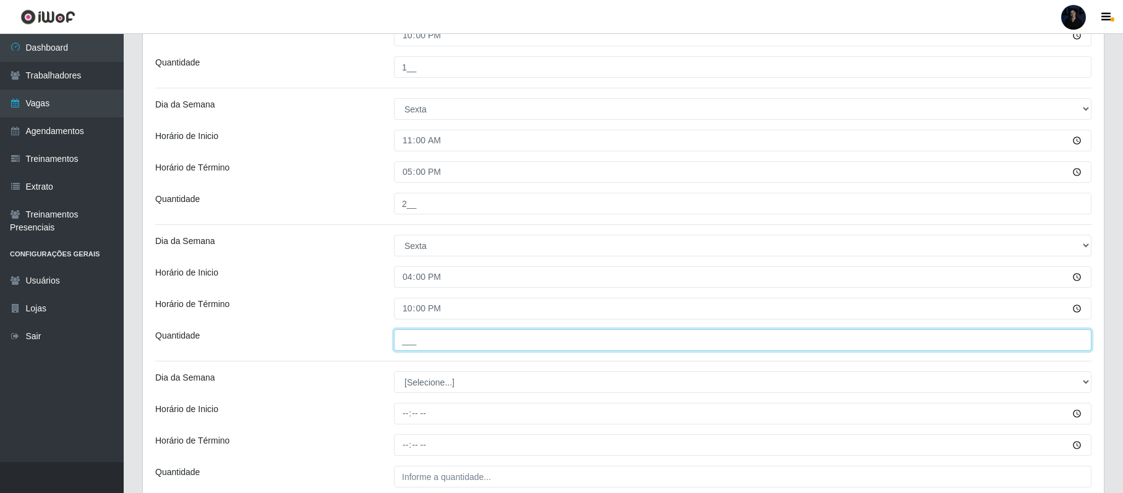
click at [404, 339] on input "___" at bounding box center [743, 341] width 698 height 22
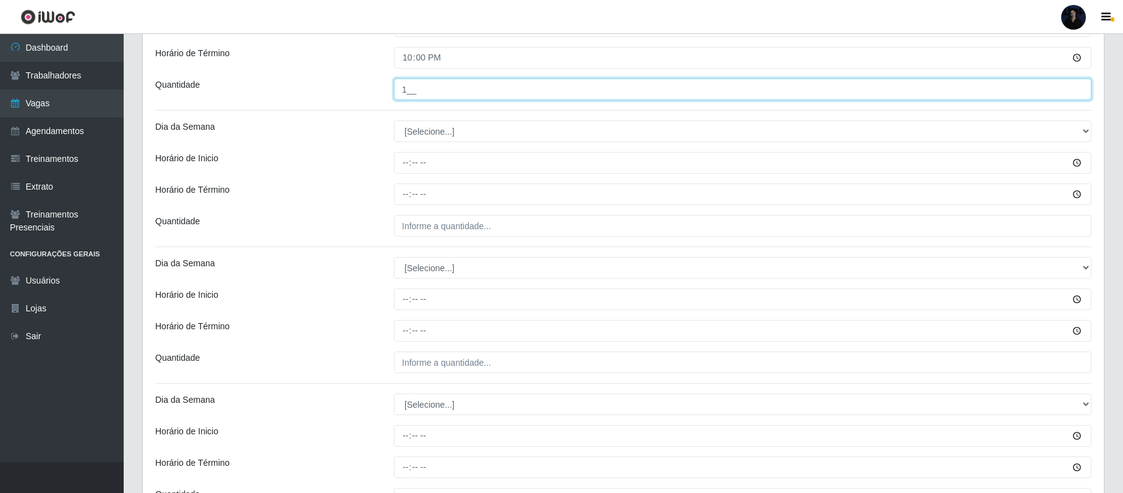
scroll to position [1346, 0]
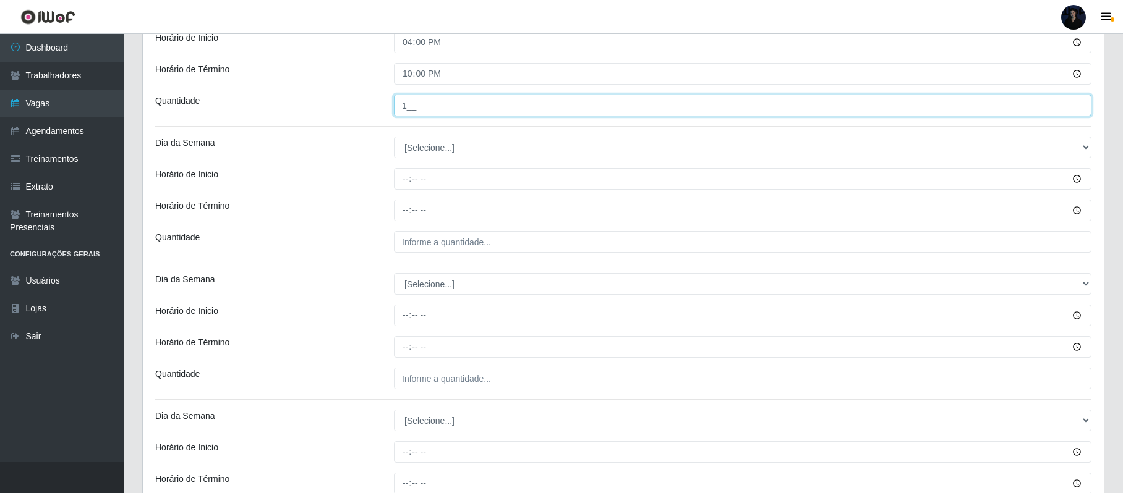
type input "1__"
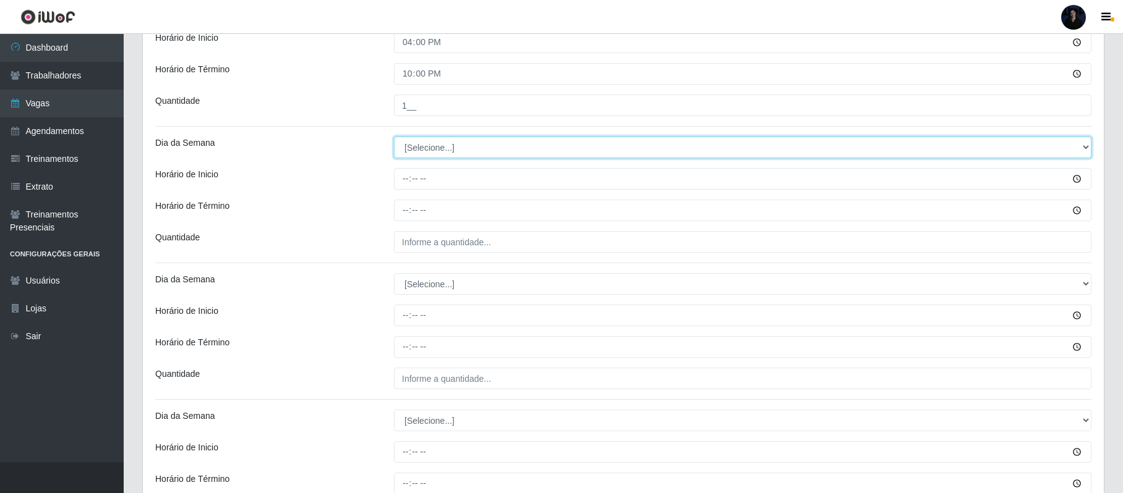
click at [437, 151] on select "[Selecione...] Segunda Terça Quarta Quinta Sexta Sábado Domingo" at bounding box center [743, 148] width 698 height 22
select select "6"
click at [394, 140] on select "[Selecione...] Segunda Terça Quarta Quinta Sexta Sábado Domingo" at bounding box center [743, 148] width 698 height 22
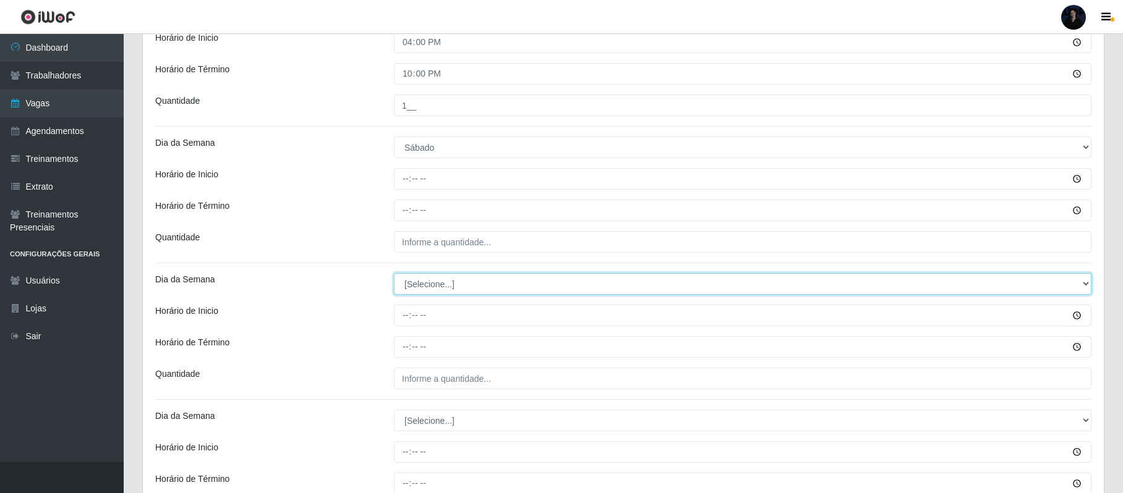
drag, startPoint x: 426, startPoint y: 280, endPoint x: 427, endPoint y: 290, distance: 9.9
click at [426, 280] on select "[Selecione...] Segunda Terça Quarta Quinta Sexta Sábado Domingo" at bounding box center [743, 284] width 698 height 22
select select "6"
click at [394, 276] on select "[Selecione...] Segunda Terça Quarta Quinta Sexta Sábado Domingo" at bounding box center [743, 284] width 698 height 22
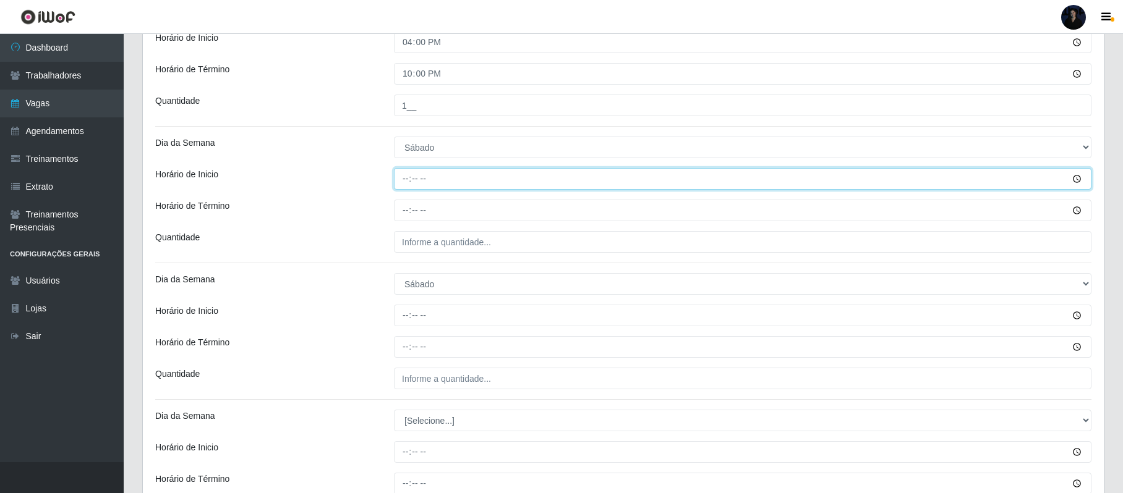
click at [406, 189] on input "Horário de Inicio" at bounding box center [743, 179] width 698 height 22
type input "11:00"
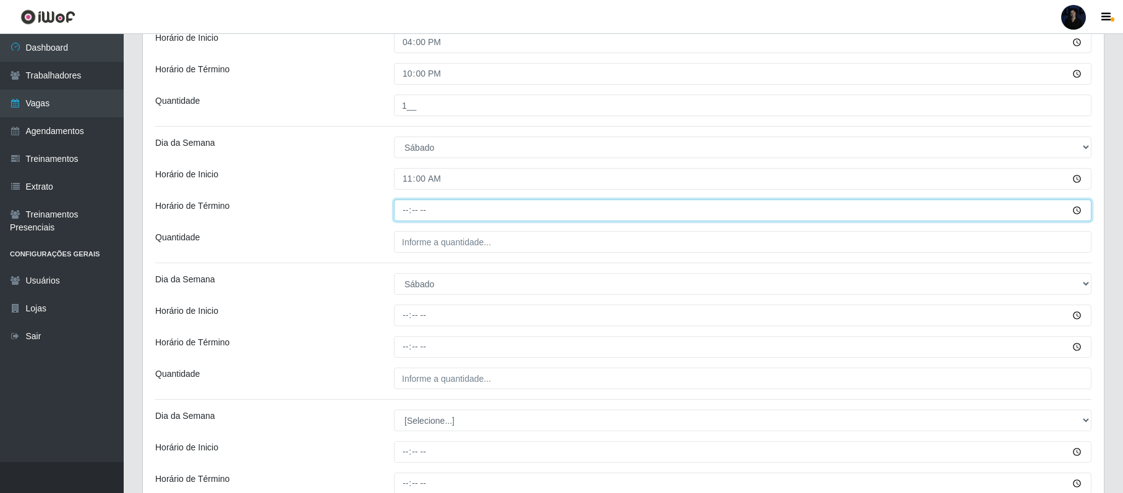
click at [406, 220] on input "Horário de Término" at bounding box center [743, 211] width 698 height 22
type input "17:00"
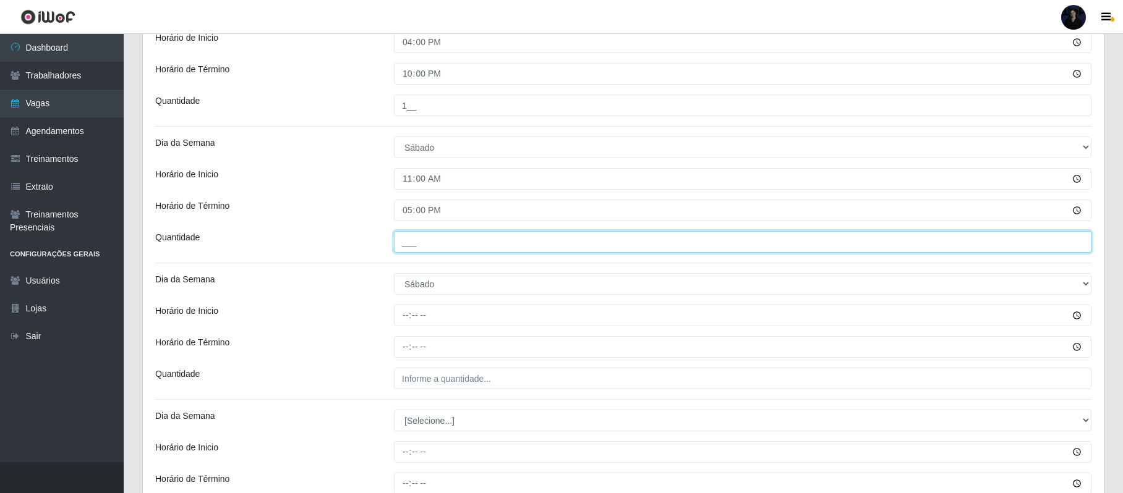
click at [403, 244] on input "___" at bounding box center [743, 242] width 698 height 22
type input "2__"
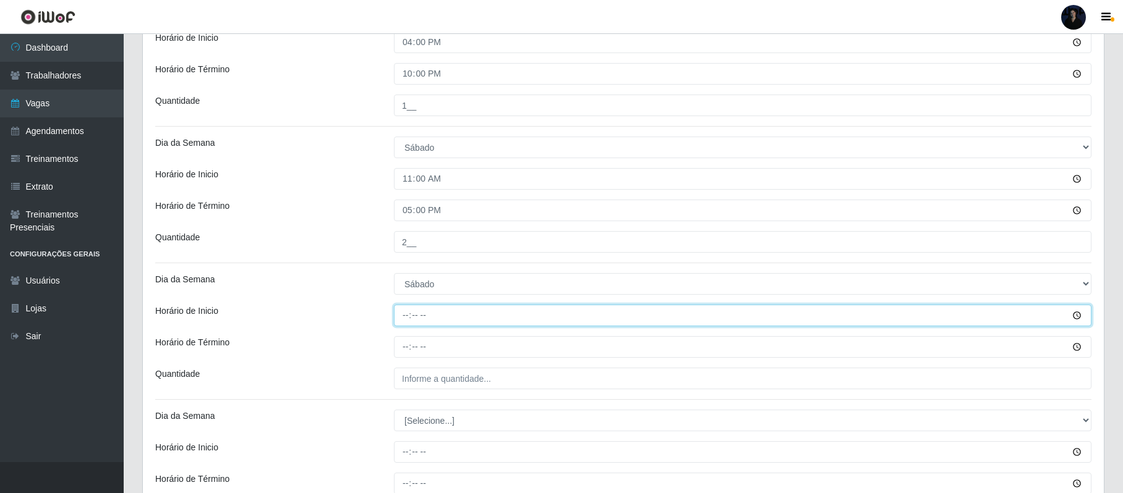
click at [406, 315] on input "Horário de Inicio" at bounding box center [743, 316] width 698 height 22
type input "16:00"
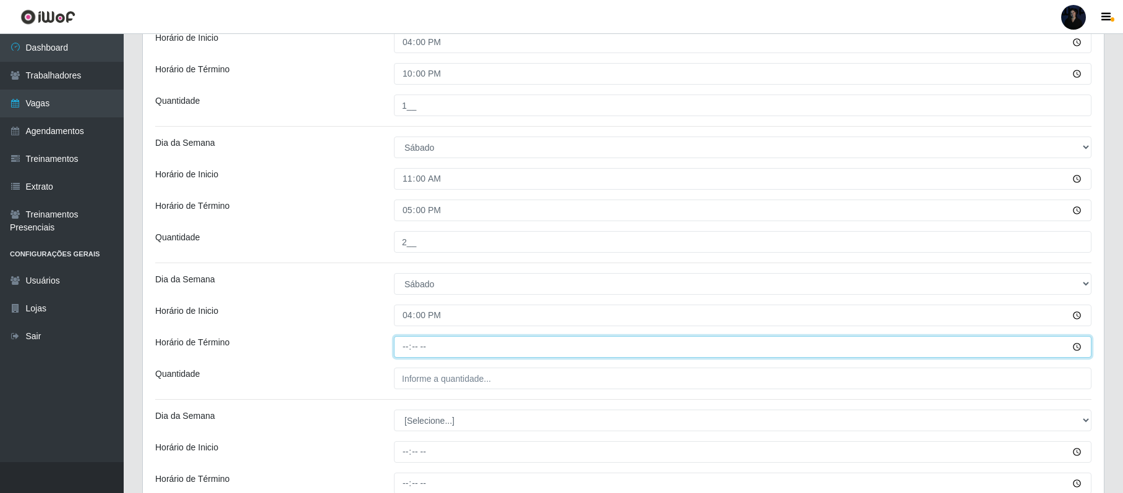
click at [406, 345] on input "Horário de Término" at bounding box center [743, 347] width 698 height 22
type input "22:00"
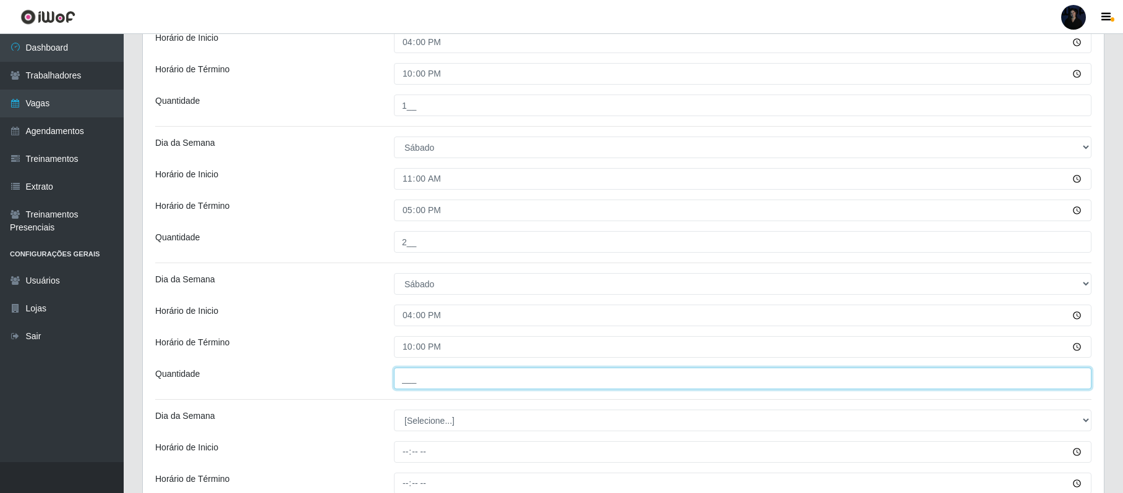
click at [409, 375] on input "___" at bounding box center [743, 379] width 698 height 22
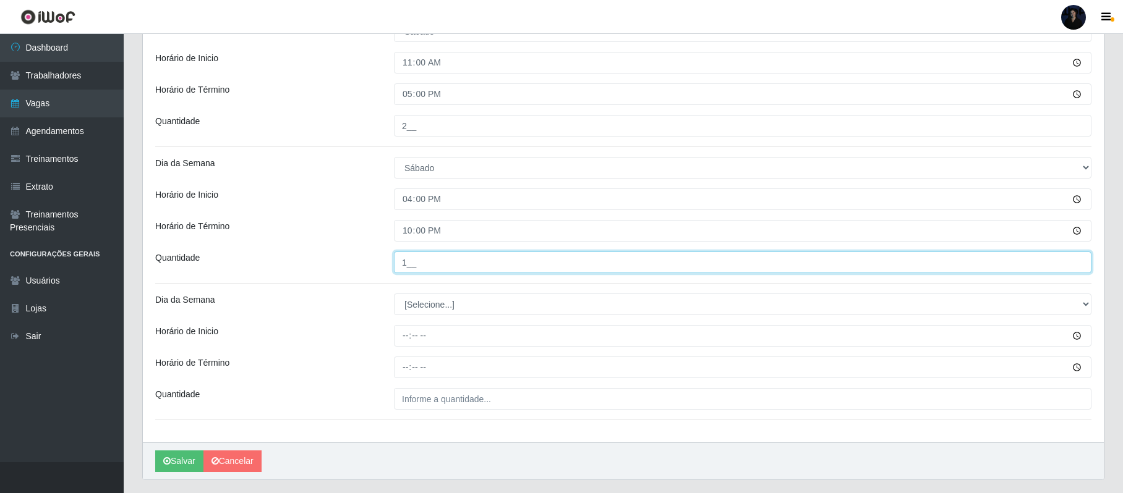
scroll to position [1499, 0]
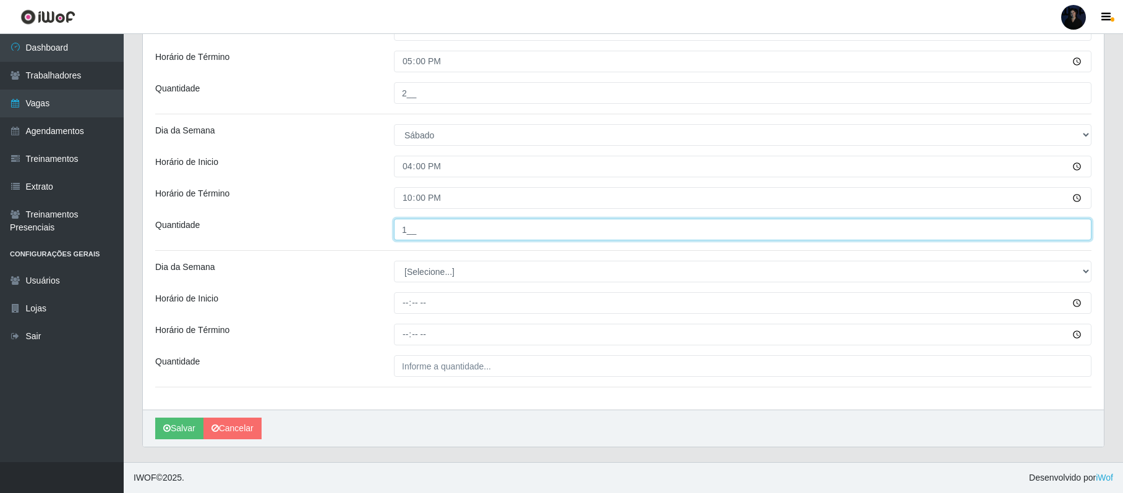
type input "1__"
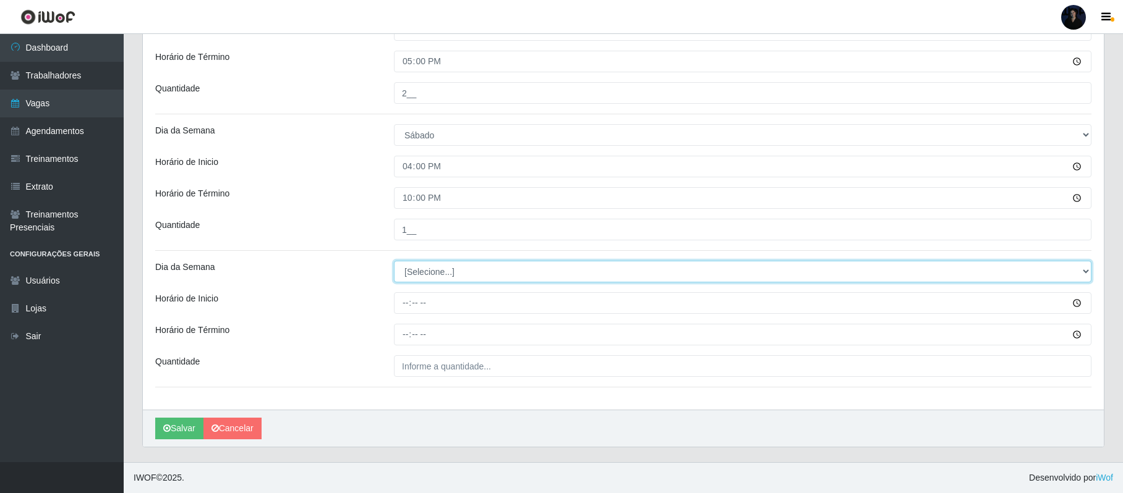
click at [427, 271] on select "[Selecione...] Segunda Terça Quarta Quinta Sexta Sábado Domingo" at bounding box center [743, 272] width 698 height 22
select select "0"
click at [394, 261] on select "[Selecione...] Segunda Terça Quarta Quinta Sexta Sábado Domingo" at bounding box center [743, 272] width 698 height 22
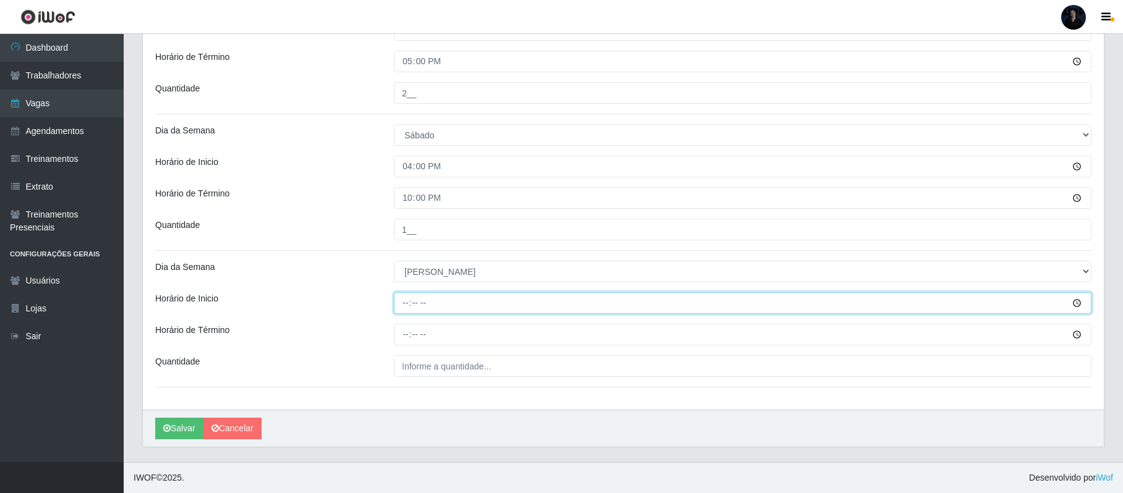
click at [402, 300] on input "Horário de Inicio" at bounding box center [743, 303] width 698 height 22
type input "14:00"
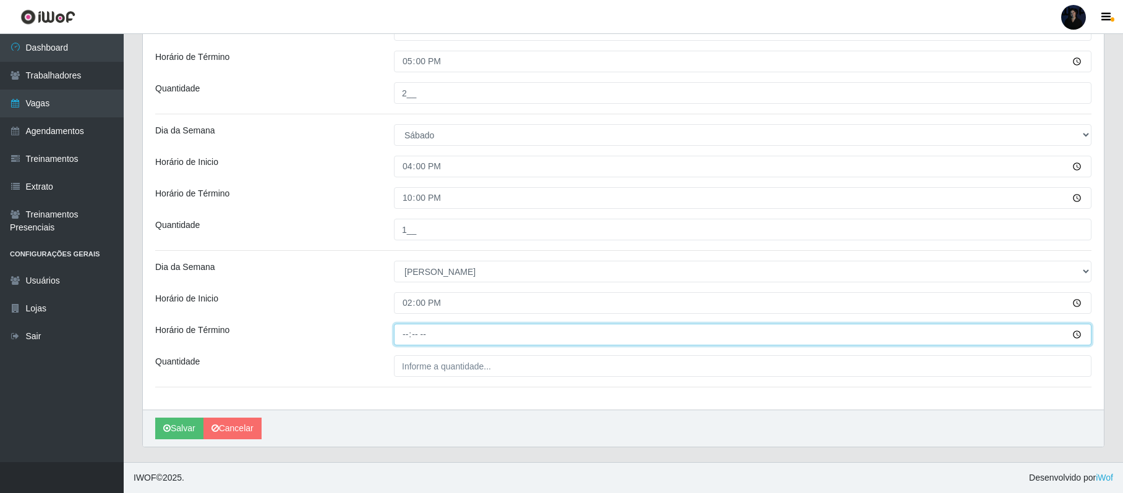
click at [401, 330] on input "Horário de Término" at bounding box center [743, 335] width 698 height 22
type input "20:00"
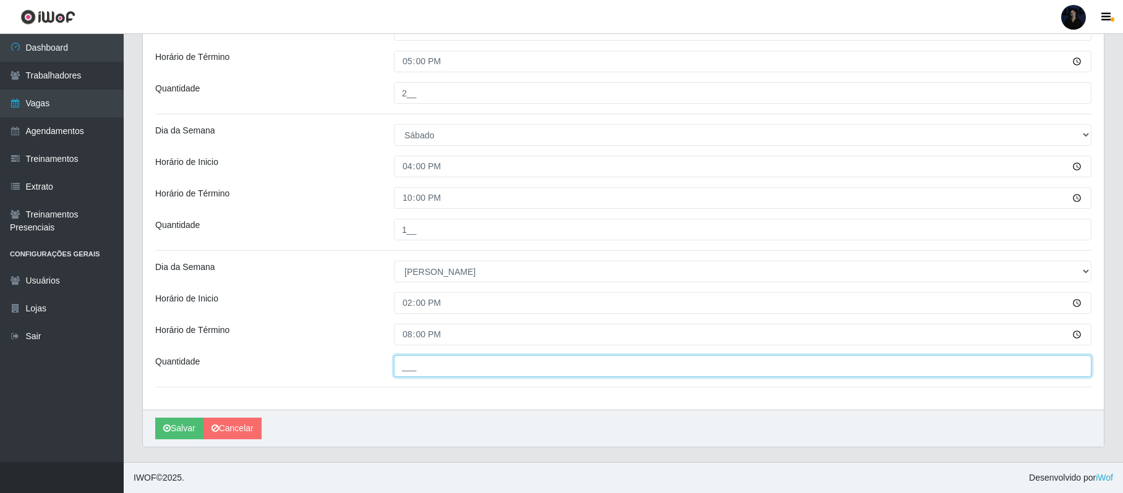
click at [409, 362] on input "___" at bounding box center [743, 367] width 698 height 22
type input "2__"
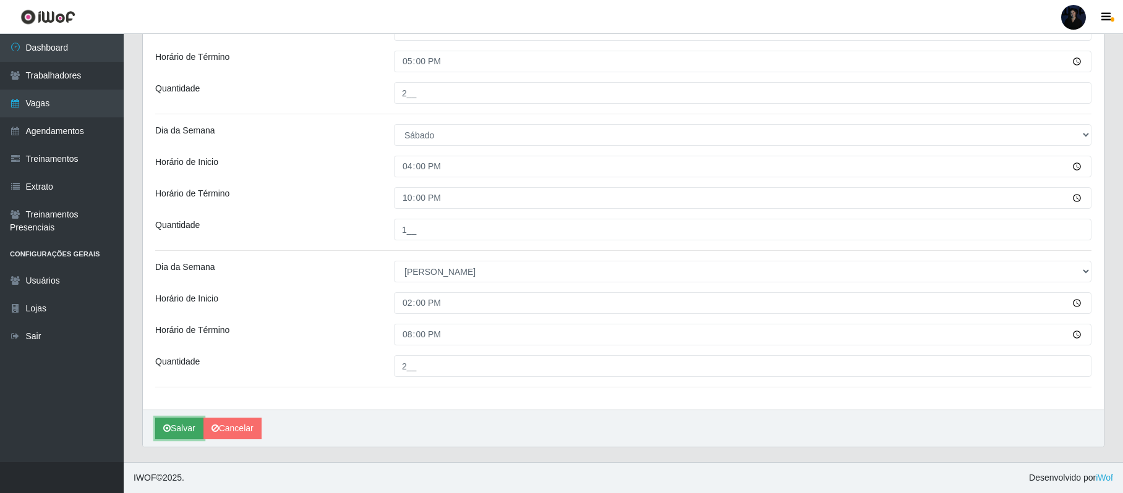
click at [168, 431] on icon "submit" at bounding box center [166, 428] width 7 height 9
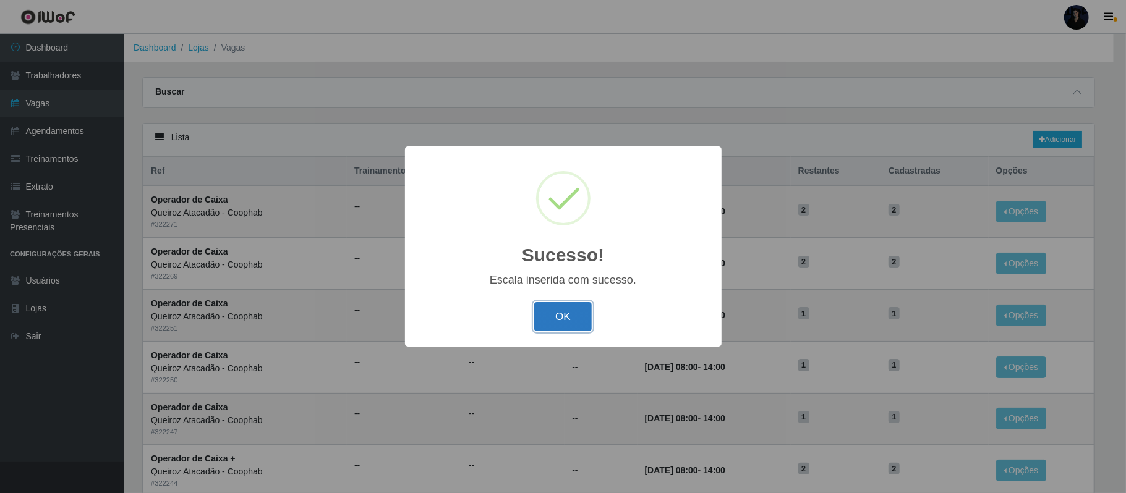
click at [572, 322] on button "OK" at bounding box center [563, 316] width 58 height 29
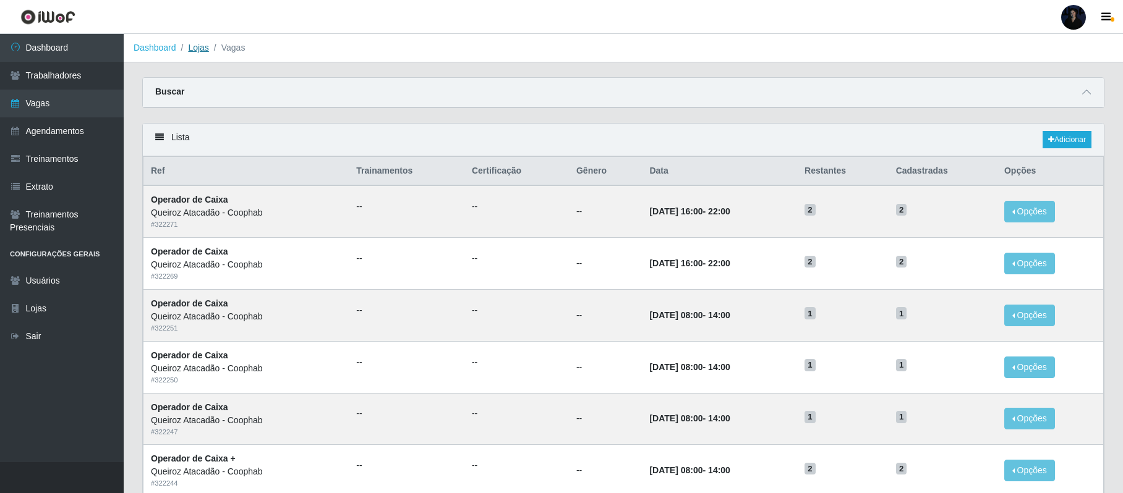
click at [193, 45] on link "Lojas" at bounding box center [198, 48] width 20 height 10
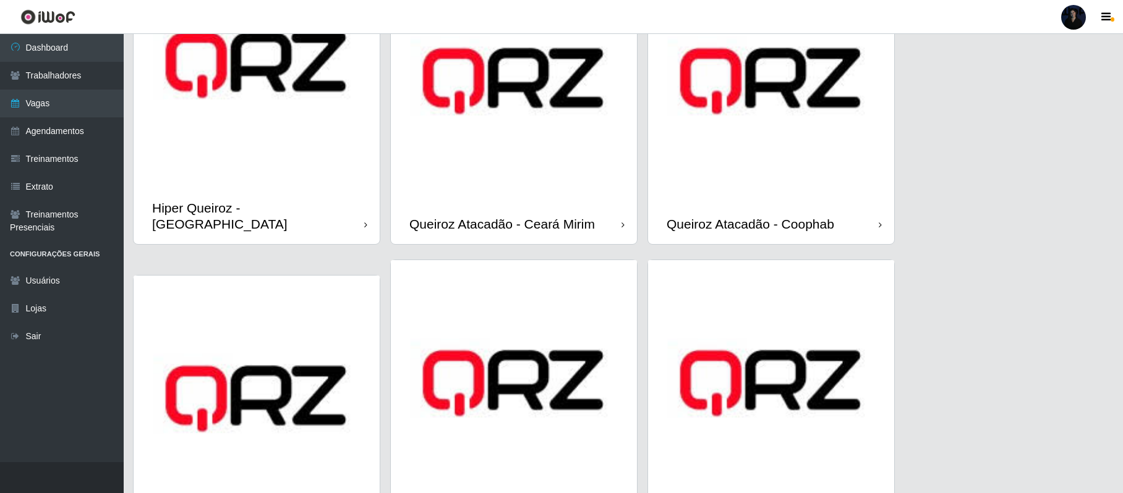
scroll to position [463, 0]
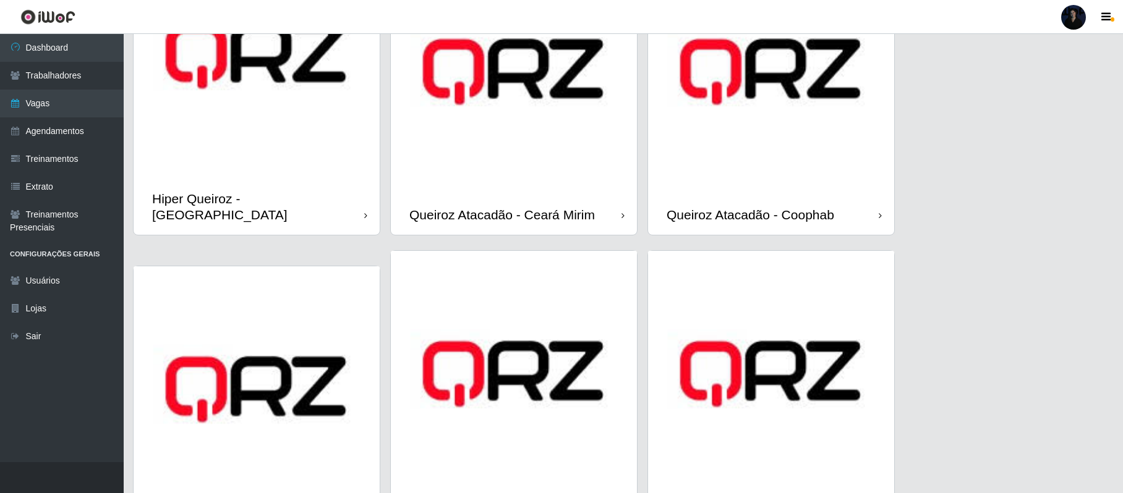
click at [466, 150] on img at bounding box center [514, 72] width 246 height 246
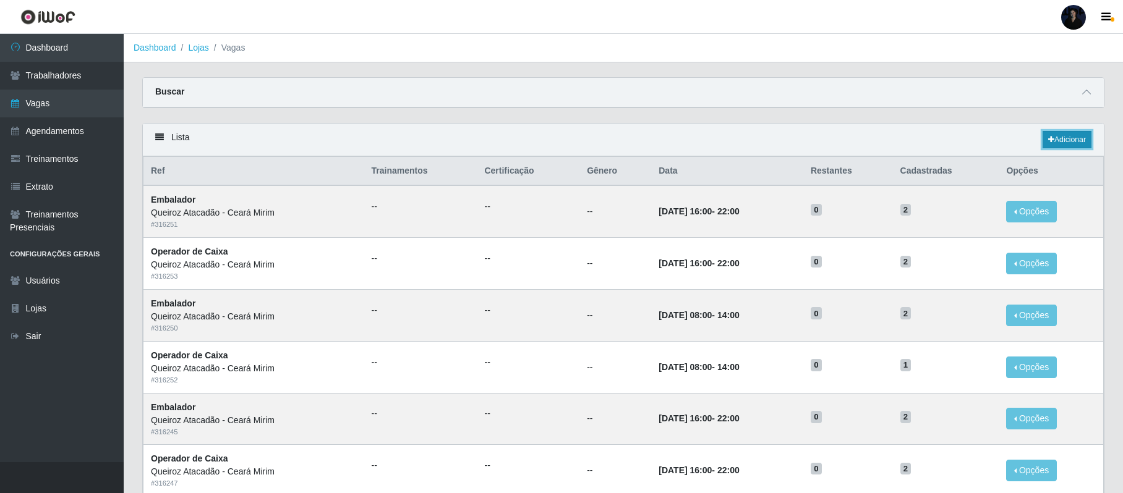
click at [1059, 146] on link "Adicionar" at bounding box center [1067, 139] width 49 height 17
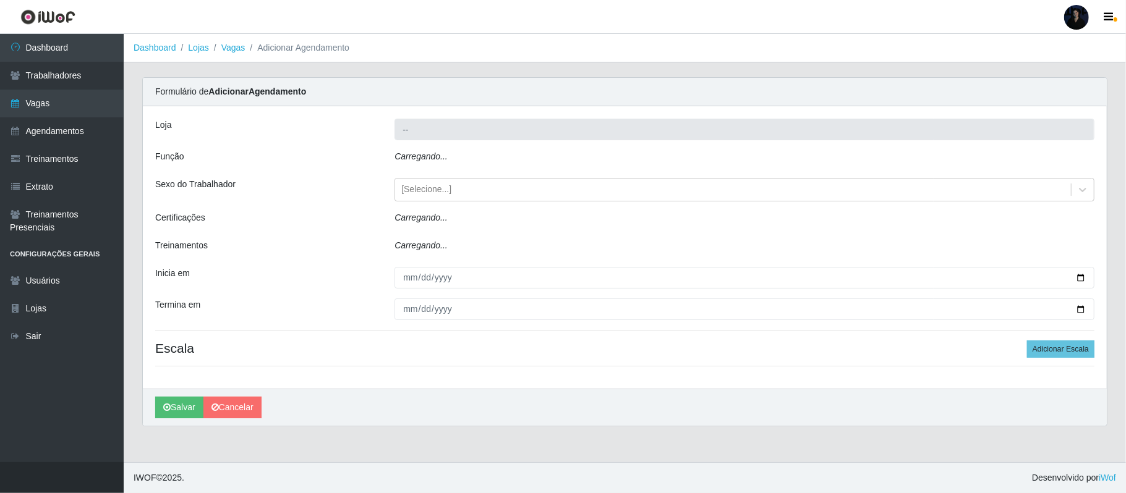
type input "Queiroz Atacadão - Ceará Mirim"
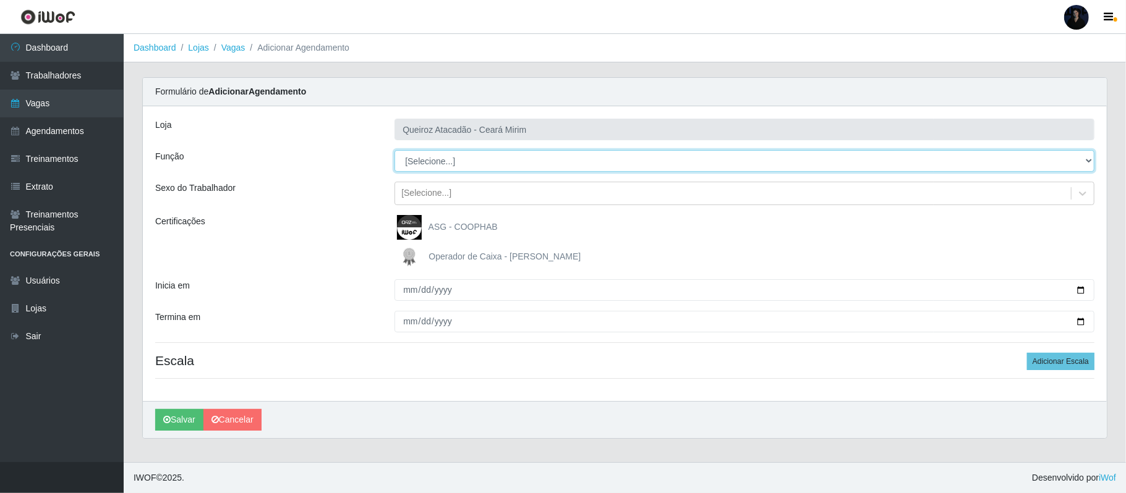
click at [448, 163] on select "[Selecione...] Embalador Embalador + Embalador ++ Operador de Caixa Operador de…" at bounding box center [745, 161] width 700 height 22
click at [444, 167] on select "[Selecione...] Embalador Embalador + Embalador ++ Operador de Caixa Operador de…" at bounding box center [745, 161] width 700 height 22
select select "22"
click at [395, 151] on select "[Selecione...] Embalador Embalador + Embalador ++ Operador de Caixa Operador de…" at bounding box center [745, 161] width 700 height 22
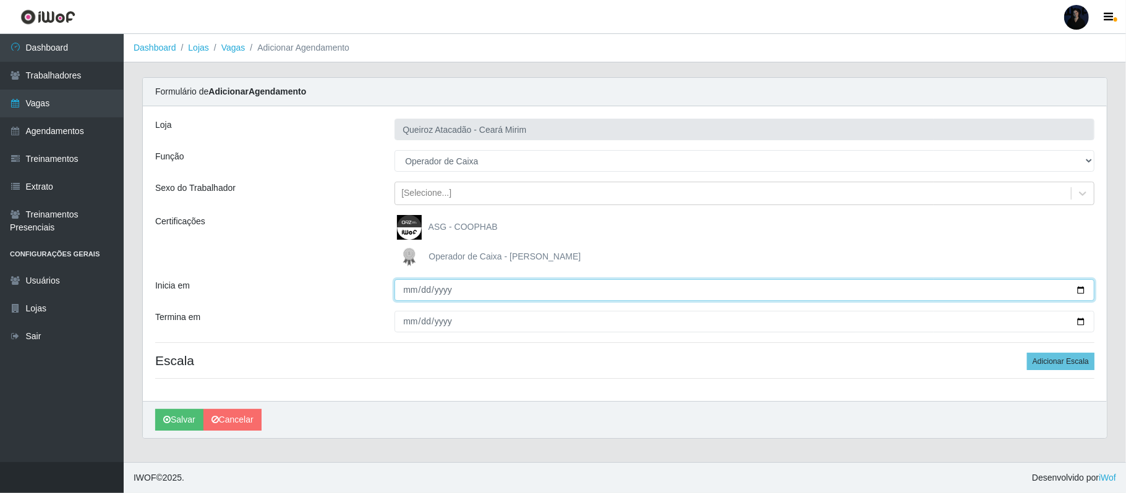
click at [1077, 291] on input "Inicia em" at bounding box center [745, 290] width 700 height 22
type input "2025-09-16"
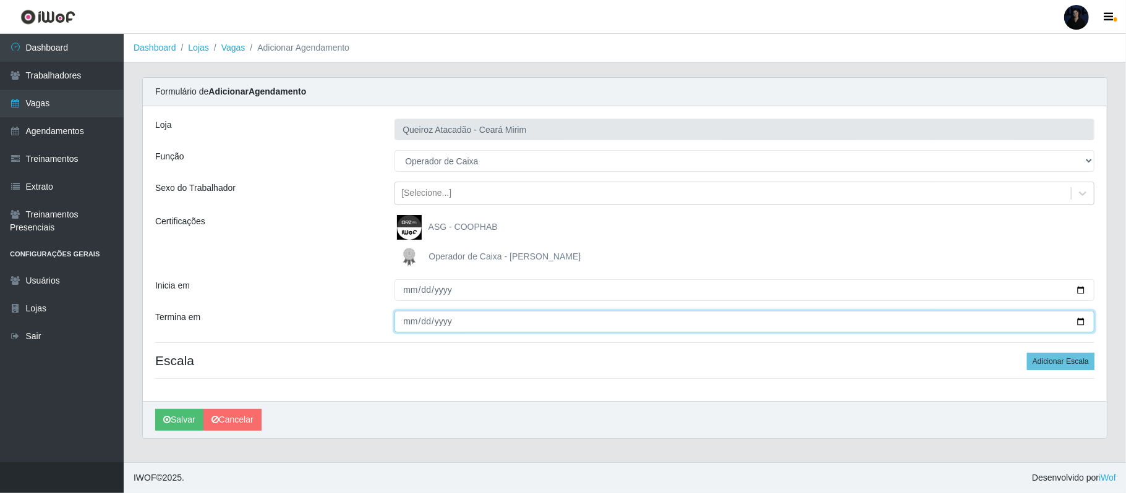
click at [1079, 325] on input "Termina em" at bounding box center [745, 322] width 700 height 22
type input "2025-09-16"
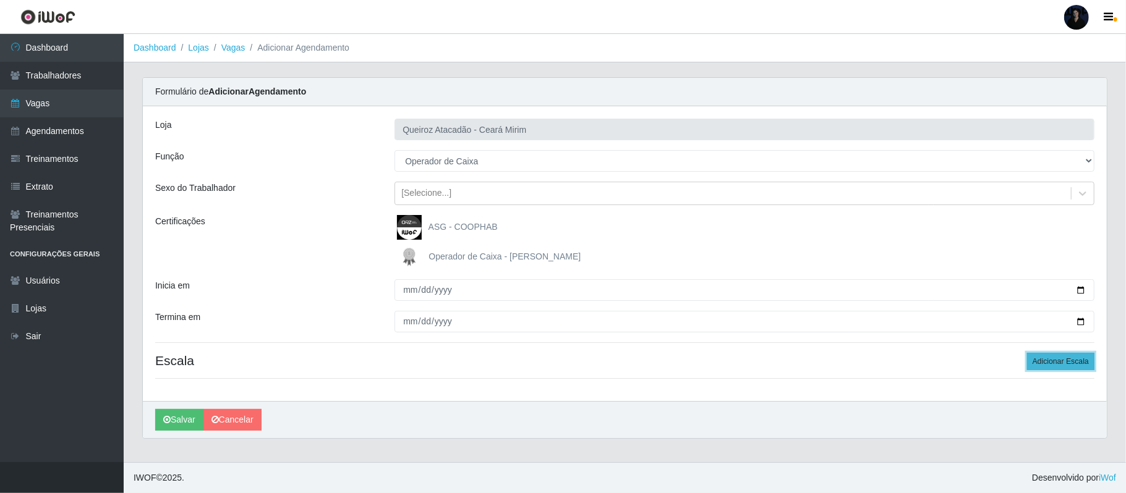
click at [1066, 367] on button "Adicionar Escala" at bounding box center [1060, 361] width 67 height 17
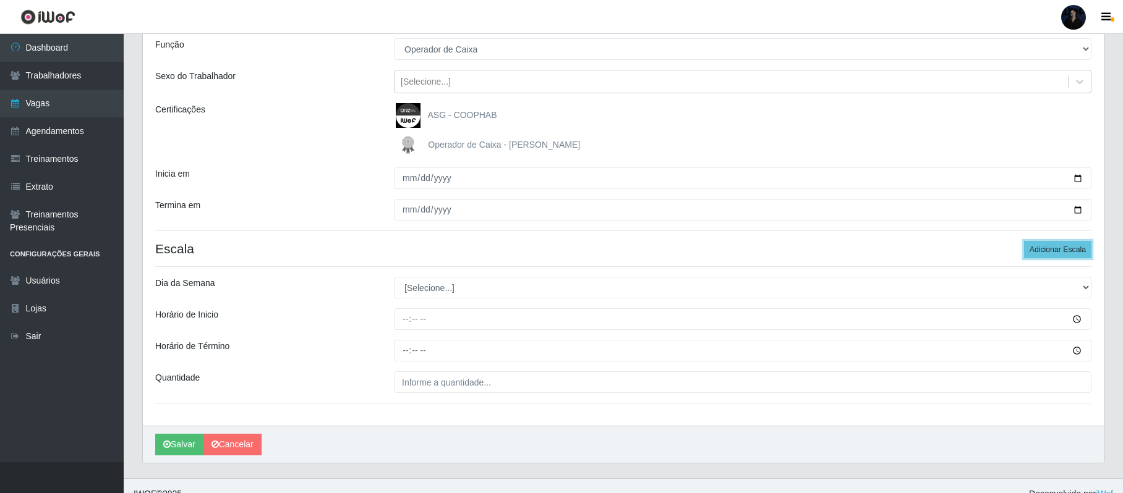
scroll to position [130, 0]
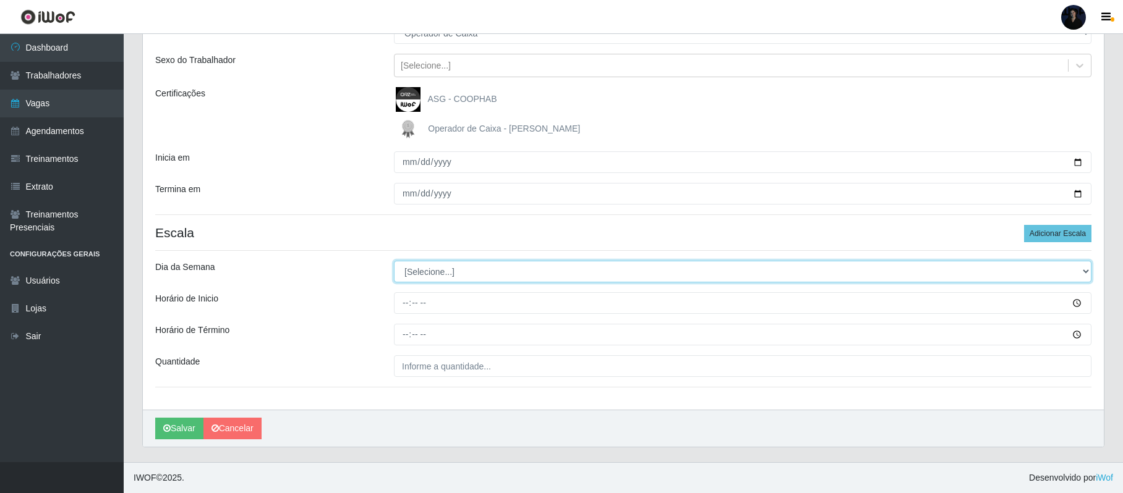
click at [412, 273] on select "[Selecione...] Segunda Terça Quarta Quinta Sexta Sábado Domingo" at bounding box center [743, 272] width 698 height 22
select select "2"
click at [394, 261] on select "[Selecione...] Segunda Terça Quarta Quinta Sexta Sábado Domingo" at bounding box center [743, 272] width 698 height 22
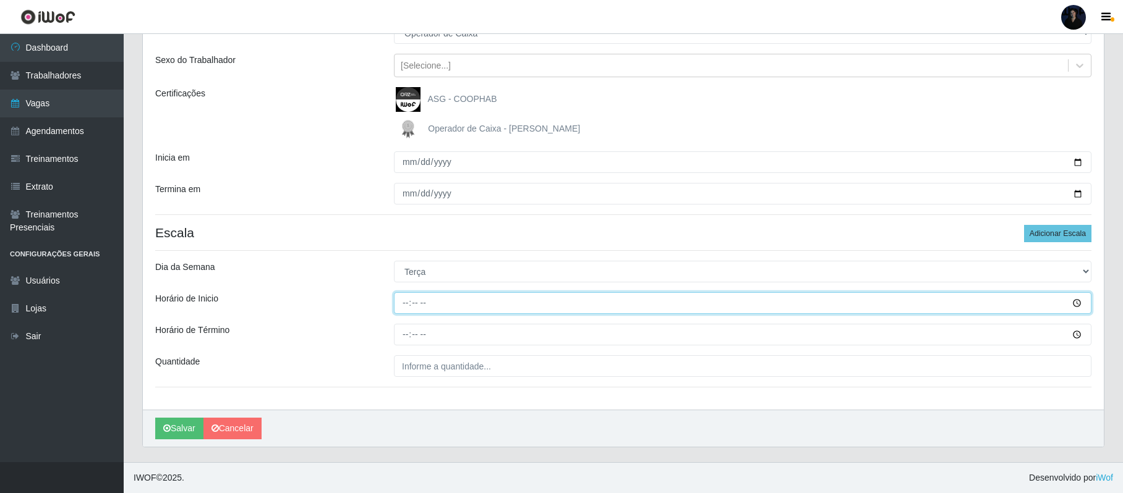
click at [411, 302] on input "Horário de Inicio" at bounding box center [743, 303] width 698 height 22
type input "16:00"
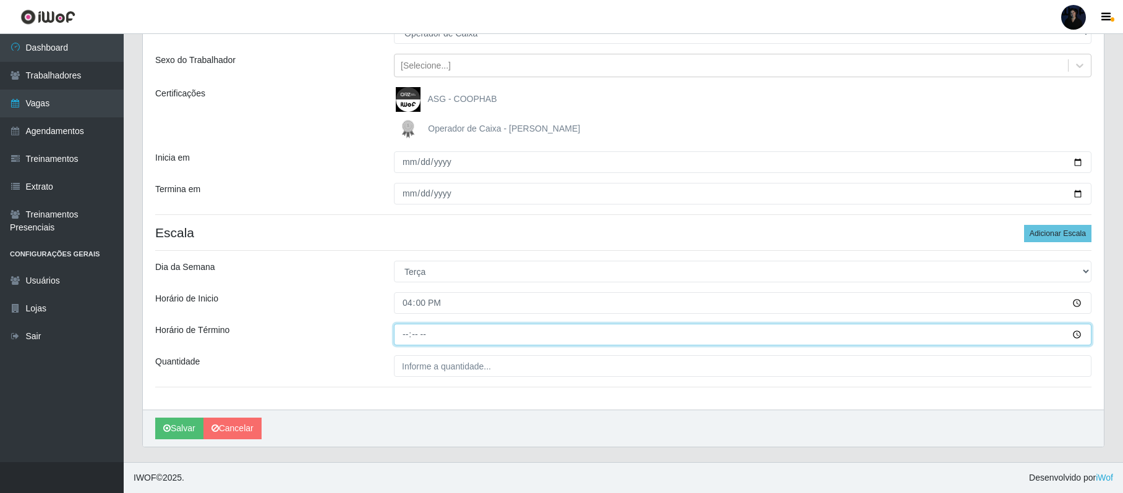
click at [407, 329] on input "Horário de Término" at bounding box center [743, 335] width 698 height 22
type input "22:00"
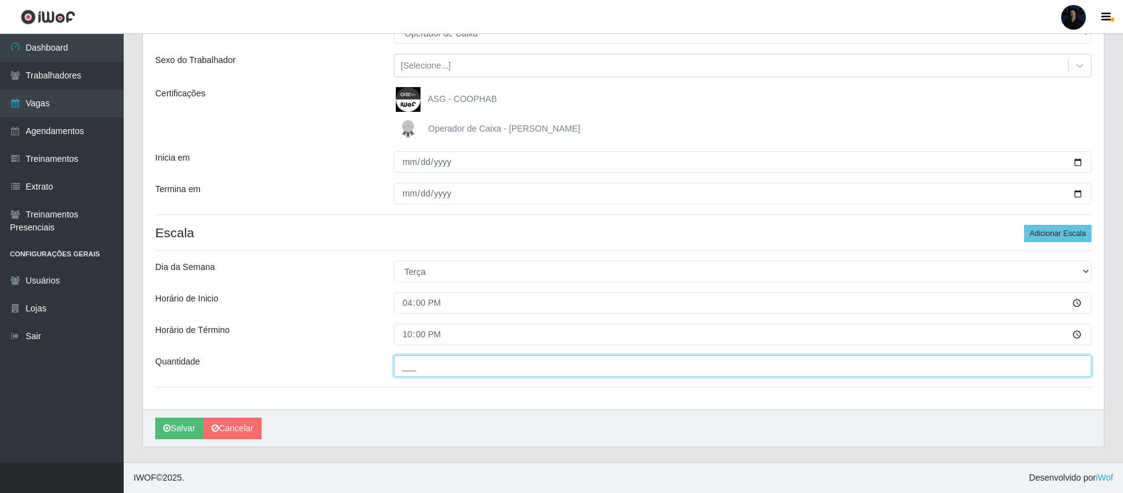
click at [406, 366] on input "___" at bounding box center [743, 367] width 698 height 22
type input "1__"
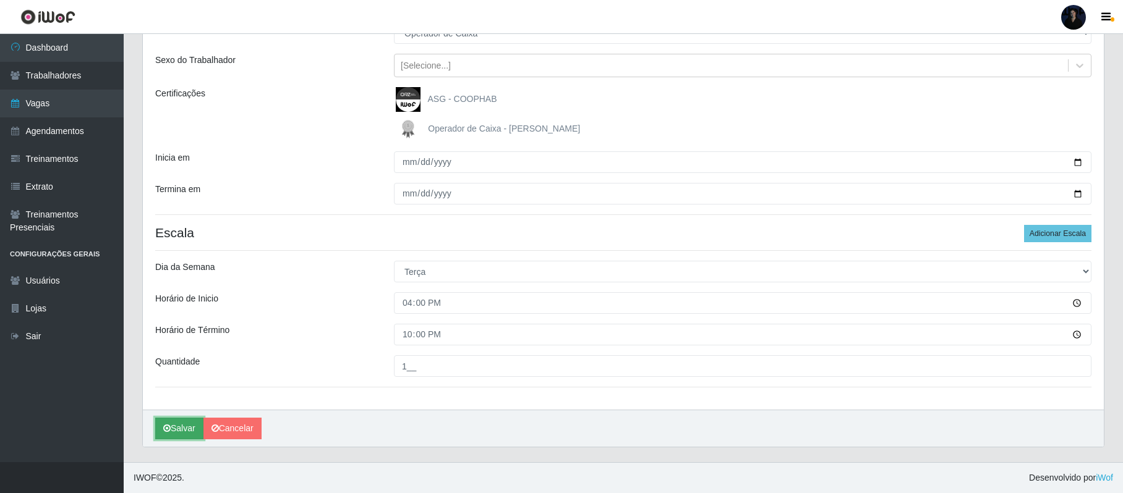
click at [183, 429] on button "Salvar" at bounding box center [179, 429] width 48 height 22
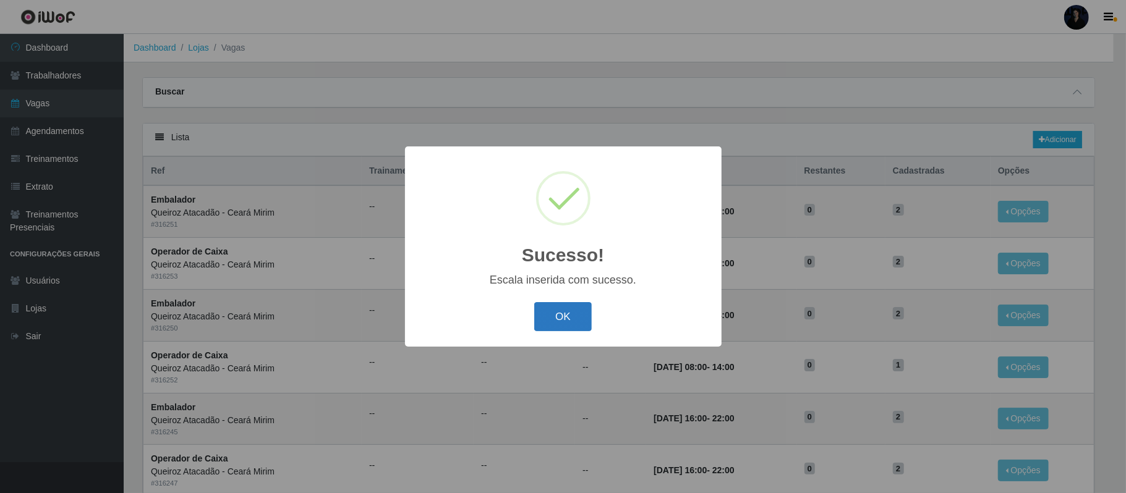
click at [552, 319] on button "OK" at bounding box center [563, 316] width 58 height 29
